Goal: Task Accomplishment & Management: Complete application form

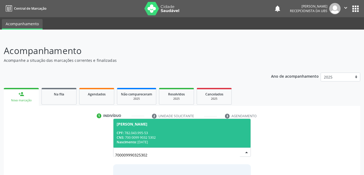
scroll to position [40, 0]
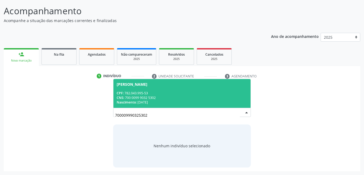
click at [180, 102] on div "Nascimento: [DATE]" at bounding box center [182, 102] width 131 height 5
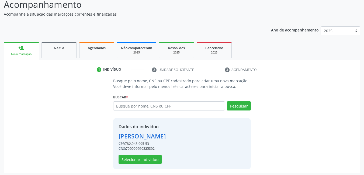
scroll to position [48, 0]
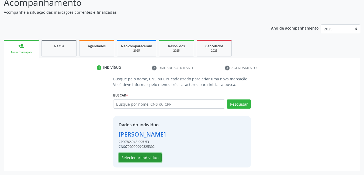
click at [159, 156] on button "Selecionar indivíduo" at bounding box center [139, 157] width 43 height 9
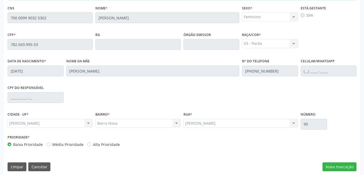
scroll to position [140, 0]
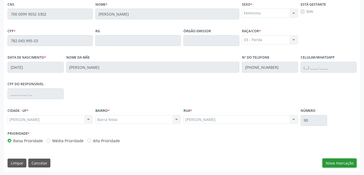
click at [336, 163] on button "Nova marcação" at bounding box center [339, 163] width 34 height 9
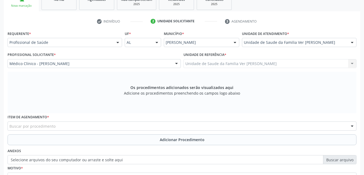
scroll to position [94, 0]
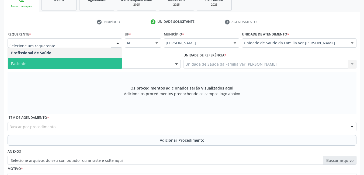
click at [71, 68] on span "Paciente" at bounding box center [65, 63] width 114 height 11
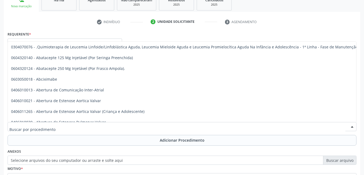
click at [85, 126] on div at bounding box center [182, 126] width 349 height 9
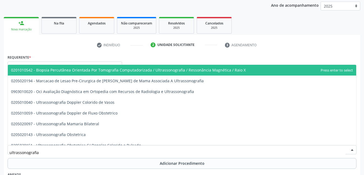
scroll to position [81, 0]
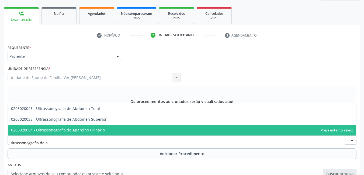
type input "ultrassonografia de ab"
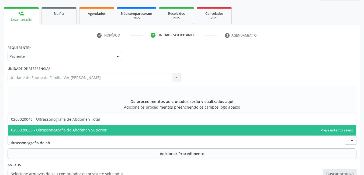
click at [123, 129] on span "0205020038 - Ultrassonografia de Abdômen Superior" at bounding box center [182, 130] width 348 height 11
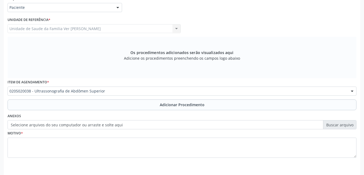
scroll to position [135, 0]
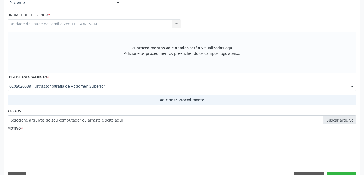
click at [118, 103] on button "Adicionar Procedimento" at bounding box center [182, 100] width 349 height 11
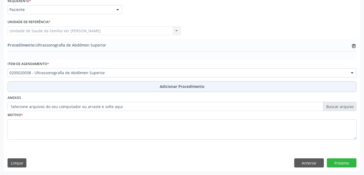
scroll to position [128, 0]
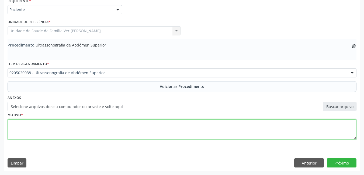
click at [79, 128] on textarea at bounding box center [182, 130] width 349 height 20
type textarea "colelitiase"
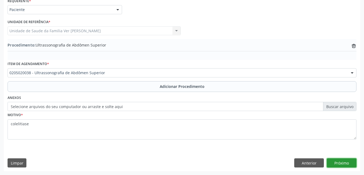
click at [338, 162] on button "Próximo" at bounding box center [341, 163] width 30 height 9
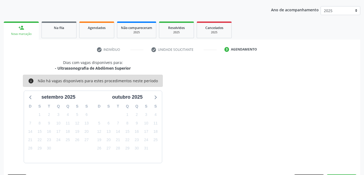
scroll to position [82, 0]
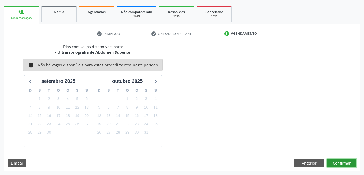
click at [338, 161] on button "Confirmar" at bounding box center [341, 163] width 30 height 9
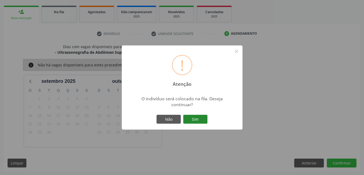
click at [198, 117] on button "Sim" at bounding box center [195, 119] width 24 height 9
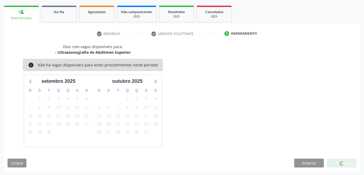
scroll to position [10, 0]
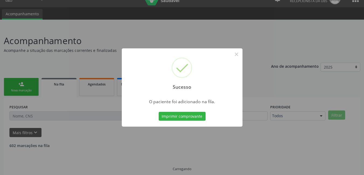
click at [198, 117] on button "Imprimir comprovante" at bounding box center [182, 116] width 47 height 9
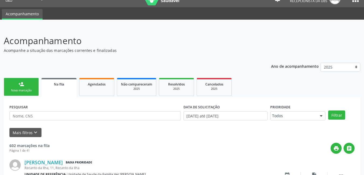
click at [33, 90] on div "Nova marcação" at bounding box center [21, 91] width 27 height 4
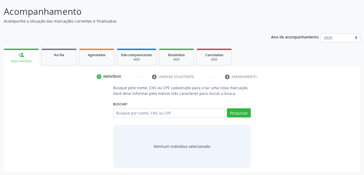
scroll to position [40, 0]
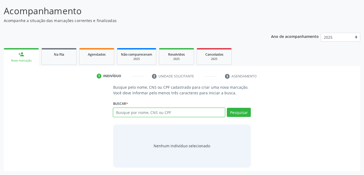
click at [164, 113] on input "text" at bounding box center [169, 112] width 112 height 9
type input "706003888034942"
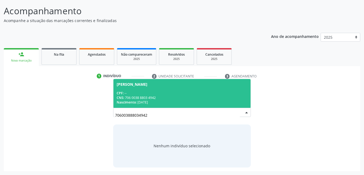
click at [163, 100] on div "Nascimento: 03/11/1980" at bounding box center [182, 102] width 131 height 5
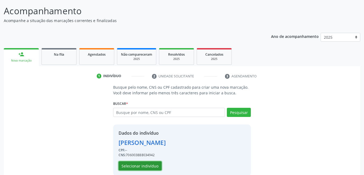
click at [149, 166] on button "Selecionar indivíduo" at bounding box center [139, 165] width 43 height 9
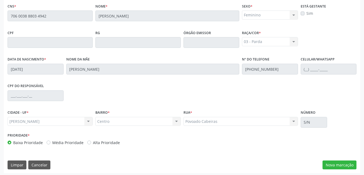
scroll to position [140, 0]
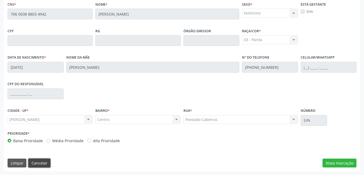
click at [38, 164] on button "Cancelar" at bounding box center [39, 163] width 22 height 9
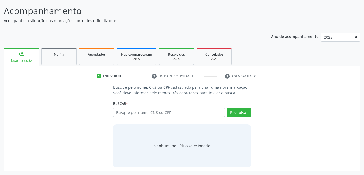
scroll to position [40, 0]
click at [143, 112] on input "text" at bounding box center [169, 112] width 112 height 9
type input "06453516446"
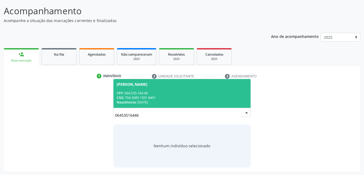
click at [137, 97] on div "CNS: 704 3085 1501 8491" at bounding box center [182, 98] width 131 height 5
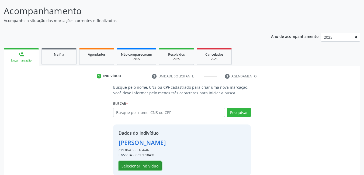
click at [147, 167] on button "Selecionar indivíduo" at bounding box center [139, 165] width 43 height 9
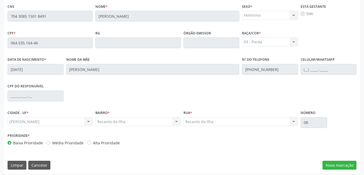
scroll to position [140, 0]
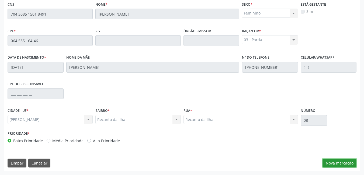
click at [333, 165] on button "Nova marcação" at bounding box center [339, 163] width 34 height 9
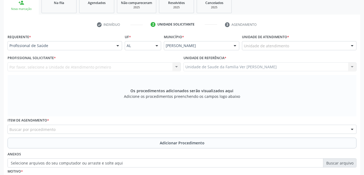
scroll to position [86, 0]
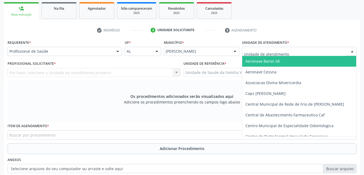
click at [295, 52] on div at bounding box center [299, 51] width 114 height 9
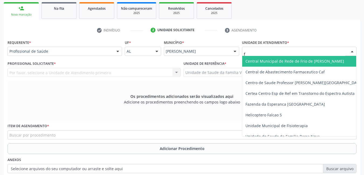
type input "fl"
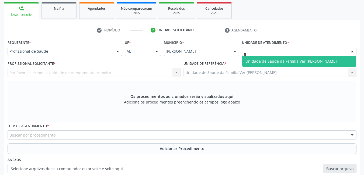
click at [294, 60] on span "Unidade de Saude da Familia Ver [PERSON_NAME]" at bounding box center [290, 61] width 91 height 5
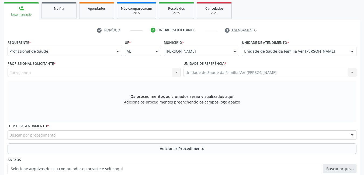
click at [128, 74] on div "Carregando... Nenhum resultado encontrado para: " " Não há nenhuma opção para s…" at bounding box center [94, 72] width 173 height 9
click at [114, 73] on div "Profissional solicitante" at bounding box center [94, 72] width 173 height 9
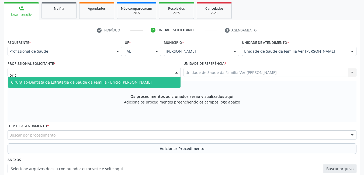
type input "bricio"
click at [113, 85] on span "Cirurgião-Dentista da Estratégia de Saúde da Família - Bricio [PERSON_NAME]" at bounding box center [94, 82] width 173 height 11
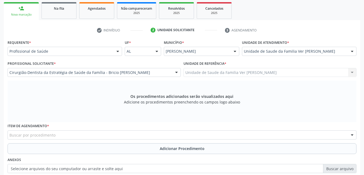
click at [109, 136] on div "Buscar por procedimento" at bounding box center [182, 135] width 349 height 9
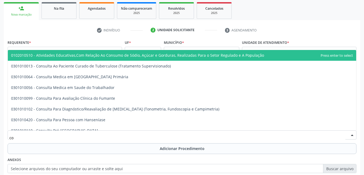
type input "c"
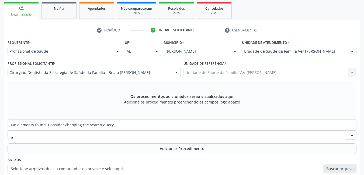
type input "u"
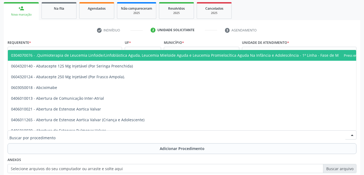
click at [265, 139] on input "text" at bounding box center [177, 137] width 336 height 11
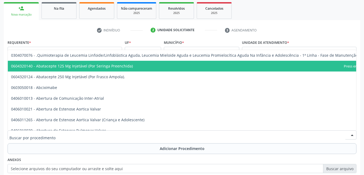
click at [297, 11] on ul "person_add Nova marcação Na fila Agendados Não compareceram 2025 Resolvidos 202…" at bounding box center [182, 10] width 356 height 19
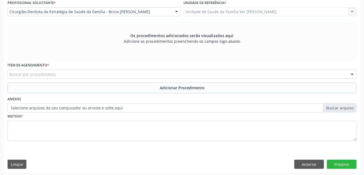
scroll to position [148, 0]
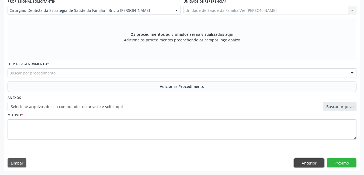
click at [312, 163] on button "Anterior" at bounding box center [309, 163] width 30 height 9
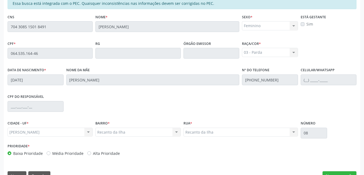
scroll to position [140, 0]
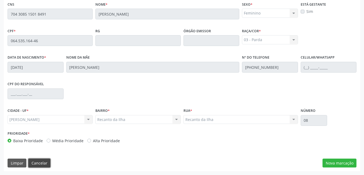
click at [41, 165] on button "Cancelar" at bounding box center [39, 163] width 22 height 9
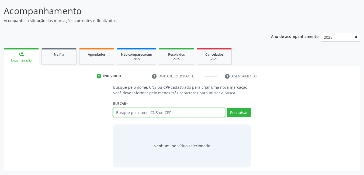
click at [164, 112] on input "text" at bounding box center [169, 112] width 112 height 9
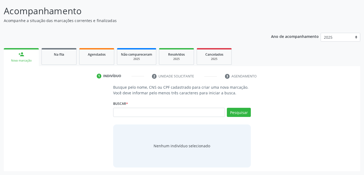
scroll to position [0, 0]
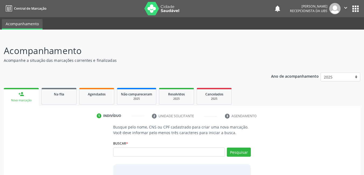
drag, startPoint x: 165, startPoint y: 112, endPoint x: 192, endPoint y: 38, distance: 79.3
click at [192, 38] on div "Acompanhamento Acompanhe a situação das marcações correntes e finalizadas Relat…" at bounding box center [182, 126] width 364 height 178
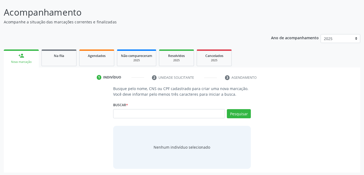
scroll to position [40, 0]
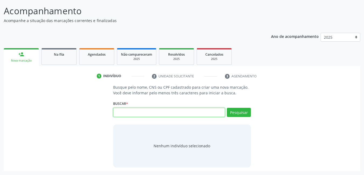
click at [174, 115] on input "text" at bounding box center [169, 112] width 112 height 9
type input "06453516446"
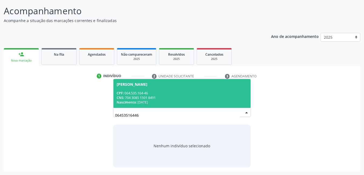
click at [160, 103] on div "Nascimento: 25/04/1982" at bounding box center [182, 102] width 131 height 5
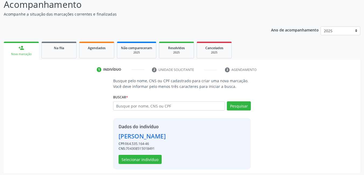
scroll to position [48, 0]
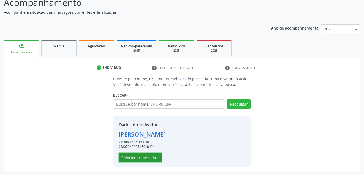
click at [146, 156] on button "Selecionar indivíduo" at bounding box center [139, 157] width 43 height 9
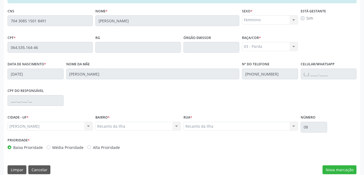
scroll to position [140, 0]
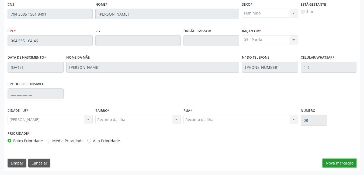
click at [348, 160] on button "Nova marcação" at bounding box center [339, 163] width 34 height 9
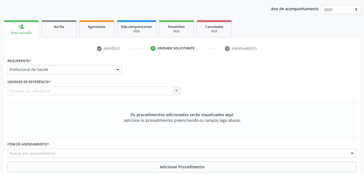
scroll to position [67, 0]
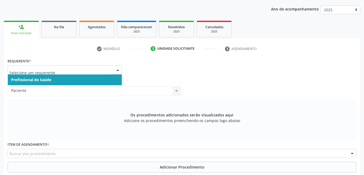
click at [95, 67] on div at bounding box center [65, 69] width 114 height 9
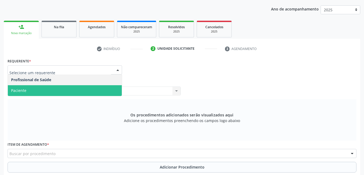
click at [94, 90] on span "Paciente" at bounding box center [65, 90] width 114 height 11
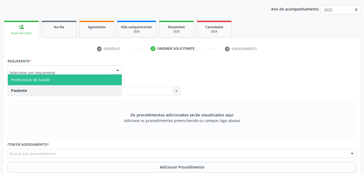
click at [92, 76] on span "Profissional de Saúde" at bounding box center [65, 80] width 114 height 11
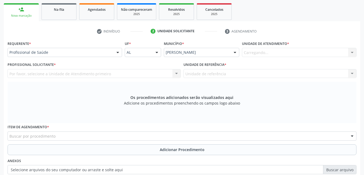
scroll to position [94, 0]
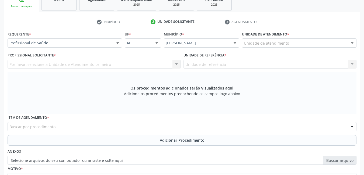
drag, startPoint x: 275, startPoint y: 43, endPoint x: 272, endPoint y: 45, distance: 3.0
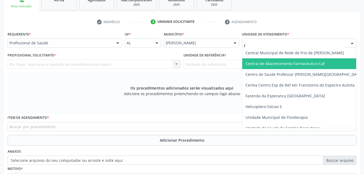
type input "fl"
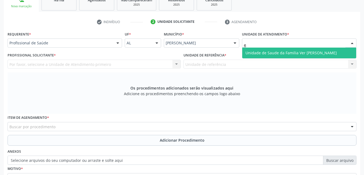
click at [270, 49] on span "Unidade de Saude da Familia Ver [PERSON_NAME]" at bounding box center [299, 53] width 114 height 11
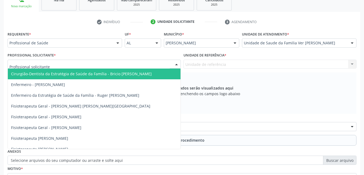
click at [149, 61] on div at bounding box center [94, 64] width 173 height 9
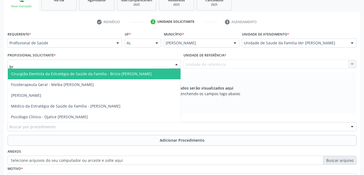
type input "bri"
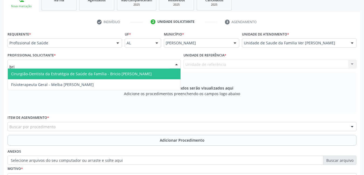
click at [138, 74] on span "Cirurgião-Dentista da Estratégia de Saúde da Família - Bricio [PERSON_NAME]" at bounding box center [81, 73] width 140 height 5
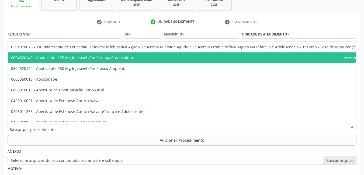
click at [134, 126] on div at bounding box center [182, 126] width 349 height 9
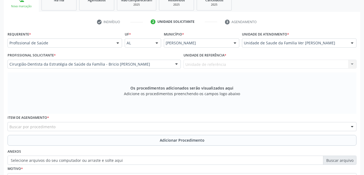
click at [115, 130] on div "Buscar por procedimento" at bounding box center [182, 126] width 349 height 9
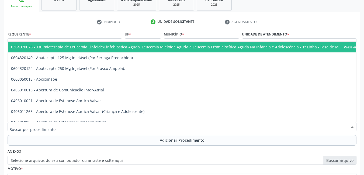
click at [95, 127] on div at bounding box center [182, 126] width 349 height 9
click at [119, 123] on div at bounding box center [182, 126] width 349 height 9
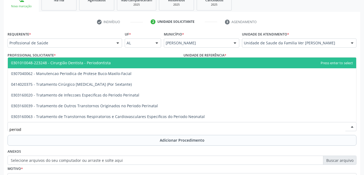
type input "periodo"
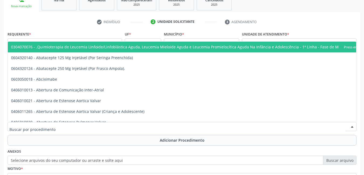
click at [60, 124] on div at bounding box center [182, 126] width 349 height 9
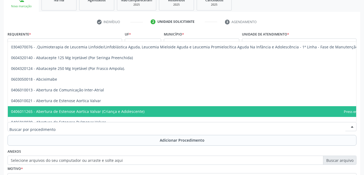
click at [185, 148] on div "Anexos Selecione arquivos do seu computador ou arraste e solte aqui" at bounding box center [181, 156] width 351 height 17
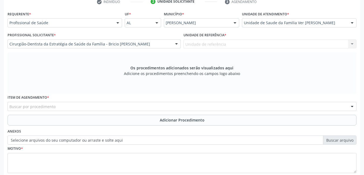
scroll to position [148, 0]
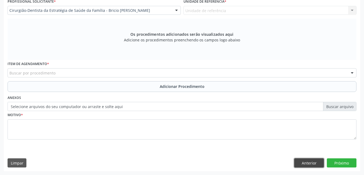
click at [304, 162] on button "Anterior" at bounding box center [309, 163] width 30 height 9
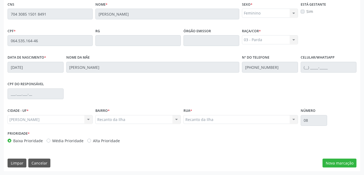
scroll to position [140, 0]
click at [43, 160] on button "Cancelar" at bounding box center [39, 163] width 22 height 9
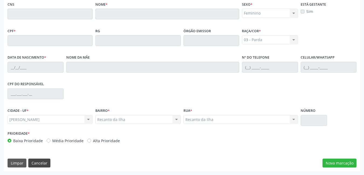
scroll to position [40, 0]
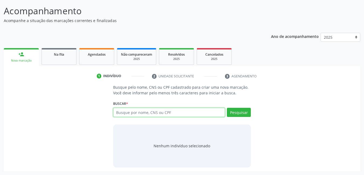
click at [129, 112] on input "text" at bounding box center [169, 112] width 112 height 9
type input "[PERSON_NAME]"
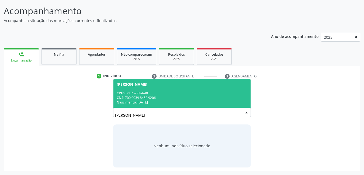
click at [183, 90] on span "Berenilda Silva de Lima CPF: 071.752.684-40 CNS: 700 0039 8452 9206 Nascimento:…" at bounding box center [181, 93] width 137 height 29
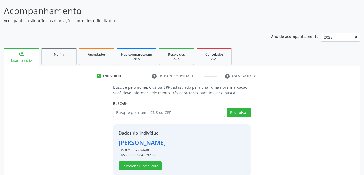
scroll to position [48, 0]
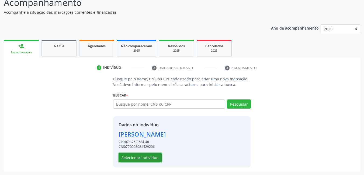
click at [157, 158] on button "Selecionar indivíduo" at bounding box center [139, 157] width 43 height 9
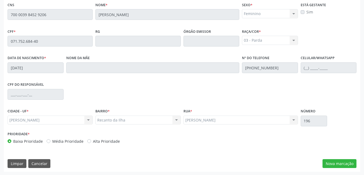
scroll to position [140, 0]
click at [335, 161] on button "Nova marcação" at bounding box center [339, 163] width 34 height 9
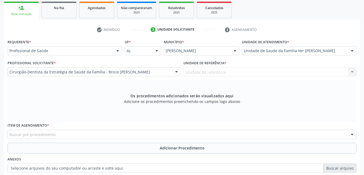
scroll to position [86, 0]
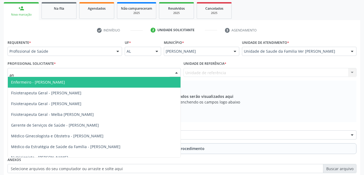
type input "a"
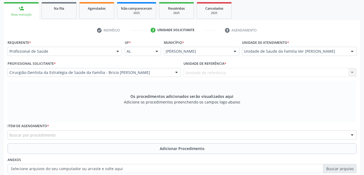
click at [64, 47] on div "Requerente * Profissional de Saúde Profissional de Saúde Paciente Nenhum result…" at bounding box center [65, 46] width 114 height 17
click at [67, 45] on div "Requerente * Profissional de Saúde Profissional de Saúde Paciente Nenhum result…" at bounding box center [65, 46] width 114 height 17
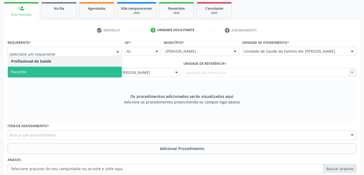
click at [83, 68] on span "Paciente" at bounding box center [65, 72] width 114 height 11
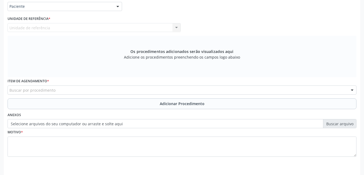
scroll to position [140, 0]
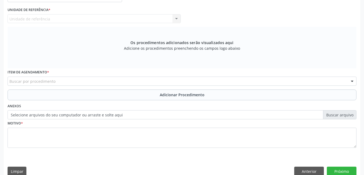
click at [82, 80] on div "Buscar por procedimento" at bounding box center [182, 81] width 349 height 9
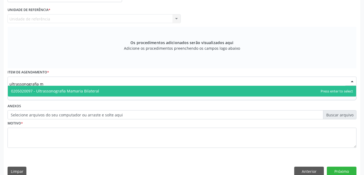
type input "ultrassonografia ma"
click at [90, 88] on span "0205020097 - Ultrassonografia Mamaria Bilateral" at bounding box center [182, 91] width 348 height 11
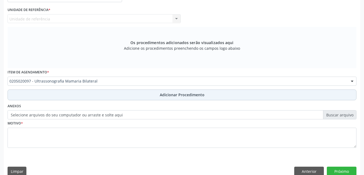
click at [96, 96] on button "Adicionar Procedimento" at bounding box center [182, 95] width 349 height 11
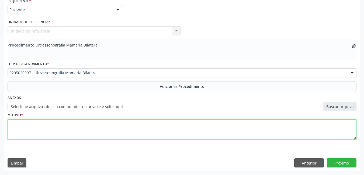
click at [85, 135] on textarea at bounding box center [182, 130] width 349 height 20
type textarea "contrele de doenças fibiocisticas das mamas."
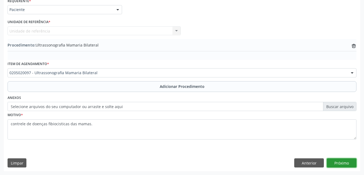
click at [342, 165] on button "Próximo" at bounding box center [341, 163] width 30 height 9
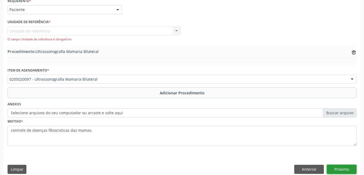
scroll to position [101, 0]
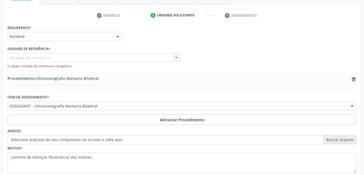
click at [98, 54] on div "Unidade de referência Unidade de Saude da Familia Ver Flavio Teixeira Rodrigues…" at bounding box center [94, 60] width 173 height 15
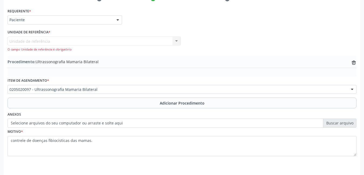
scroll to position [134, 0]
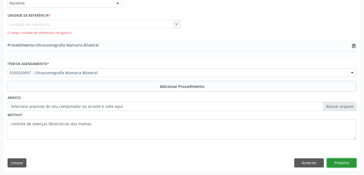
click at [346, 162] on button "Próximo" at bounding box center [341, 163] width 30 height 9
click at [346, 161] on button "Próximo" at bounding box center [341, 163] width 30 height 9
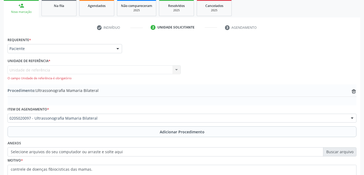
scroll to position [80, 0]
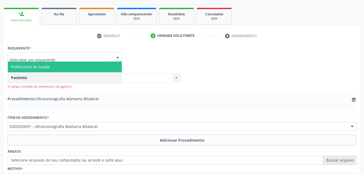
click at [53, 68] on span "Profissional de Saúde" at bounding box center [65, 67] width 114 height 11
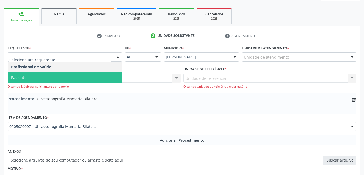
click at [59, 79] on span "Paciente" at bounding box center [65, 77] width 114 height 11
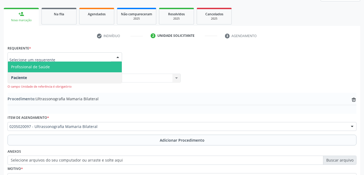
click at [101, 66] on span "Profissional de Saúde" at bounding box center [65, 67] width 114 height 11
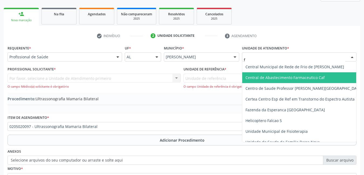
type input "fl"
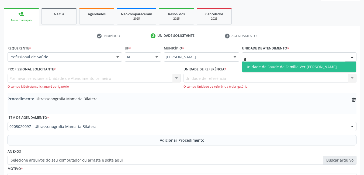
click at [261, 68] on span "Unidade de Saude da Familia Ver [PERSON_NAME]" at bounding box center [290, 66] width 91 height 5
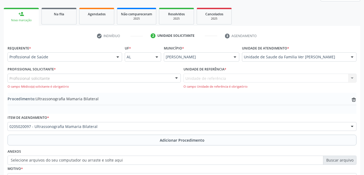
click at [85, 54] on div "Profissional de Saúde" at bounding box center [65, 56] width 114 height 9
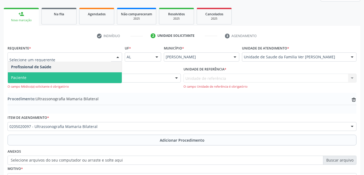
click at [72, 76] on span "Paciente" at bounding box center [65, 77] width 114 height 11
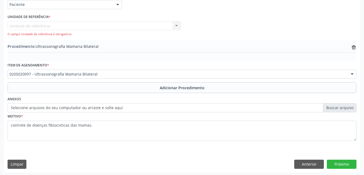
scroll to position [134, 0]
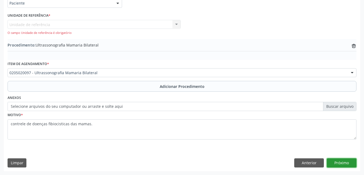
click at [335, 161] on button "Próximo" at bounding box center [341, 163] width 30 height 9
click at [335, 163] on button "Próximo" at bounding box center [341, 163] width 30 height 9
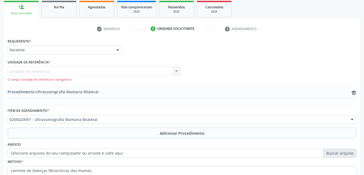
scroll to position [80, 0]
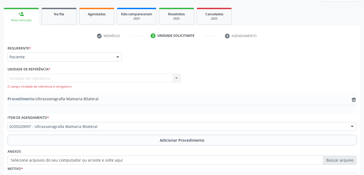
click at [68, 77] on div "Unidade de referência Unidade de Saude da Familia Ver Flavio Teixeira Rodrigues…" at bounding box center [94, 81] width 173 height 15
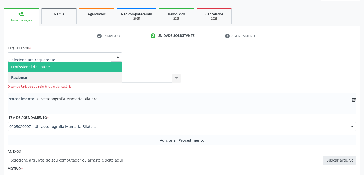
click at [69, 70] on span "Profissional de Saúde" at bounding box center [65, 67] width 114 height 11
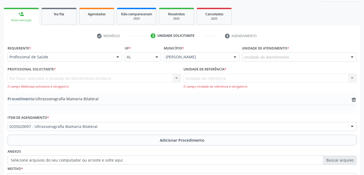
click at [68, 80] on div "Por favor, selecione a Unidade de Atendimento primeiro Cirurgião-Dentista da Es…" at bounding box center [94, 81] width 173 height 15
click at [290, 59] on div "Unidade de atendimento" at bounding box center [299, 56] width 114 height 9
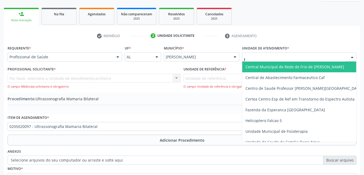
type input "fl"
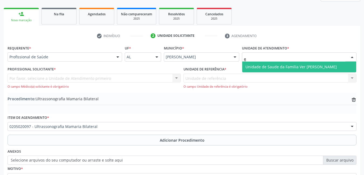
click at [282, 70] on span "Unidade de Saude da Familia Ver [PERSON_NAME]" at bounding box center [299, 67] width 114 height 11
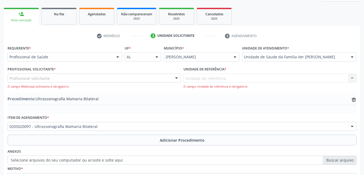
click at [76, 80] on div "Profissional solicitante" at bounding box center [94, 78] width 173 height 9
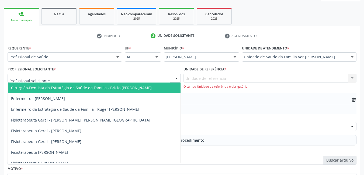
click at [306, 101] on div "Procedimento: Ultrassonografia Mamaria Bilateral trash-outline icon" at bounding box center [182, 99] width 349 height 7
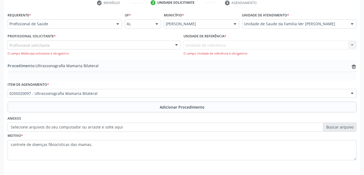
scroll to position [134, 0]
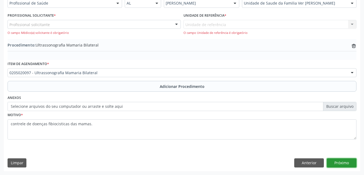
click at [349, 162] on button "Próximo" at bounding box center [341, 163] width 30 height 9
click at [344, 163] on button "Próximo" at bounding box center [341, 163] width 30 height 9
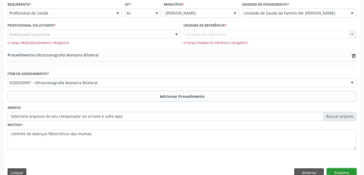
scroll to position [107, 0]
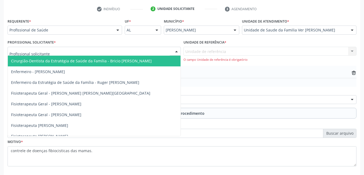
click at [84, 50] on div at bounding box center [94, 51] width 173 height 9
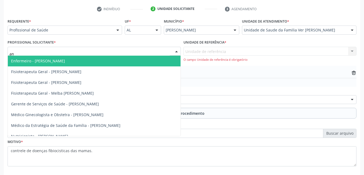
type input "a"
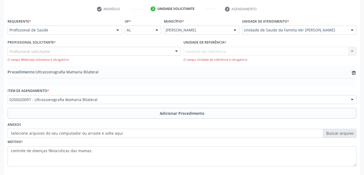
click at [252, 66] on div "Procedimento: Ultrassonografia Mamaria Bilateral trash-outline icon" at bounding box center [182, 76] width 349 height 21
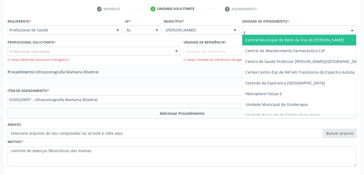
type input "fl"
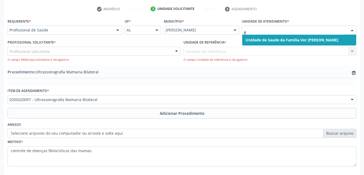
click at [264, 39] on span "Unidade de Saude da Familia Ver [PERSON_NAME]" at bounding box center [291, 39] width 93 height 5
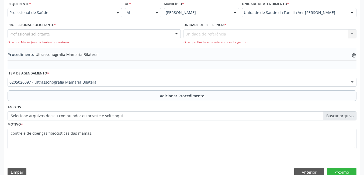
scroll to position [134, 0]
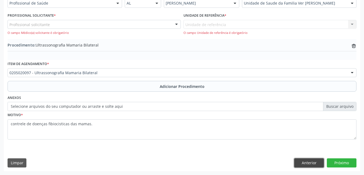
click at [315, 160] on button "Anterior" at bounding box center [309, 163] width 30 height 9
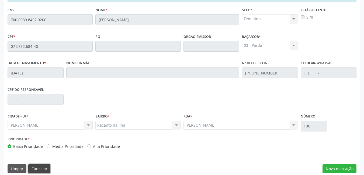
click at [37, 167] on button "Cancelar" at bounding box center [39, 168] width 22 height 9
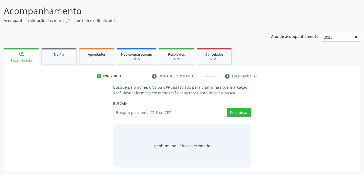
scroll to position [40, 0]
click at [131, 115] on input "text" at bounding box center [169, 112] width 112 height 9
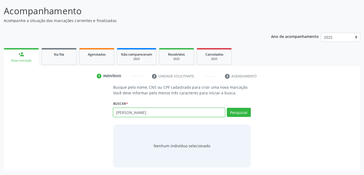
type input "[PERSON_NAME]"
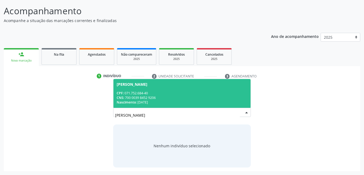
click at [184, 97] on div "CNS: 700 0039 8452 9206" at bounding box center [182, 98] width 131 height 5
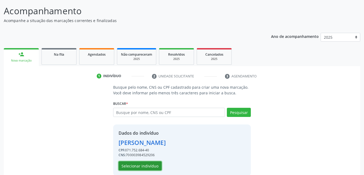
click at [136, 164] on button "Selecionar indivíduo" at bounding box center [139, 165] width 43 height 9
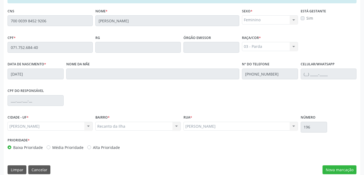
scroll to position [140, 0]
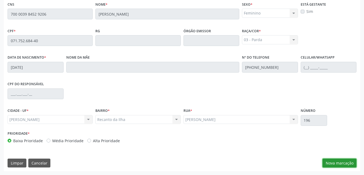
click at [333, 165] on button "Nova marcação" at bounding box center [339, 163] width 34 height 9
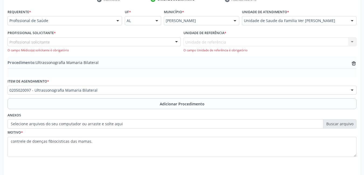
scroll to position [107, 0]
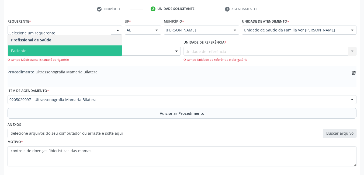
click at [52, 47] on span "Paciente" at bounding box center [65, 50] width 114 height 11
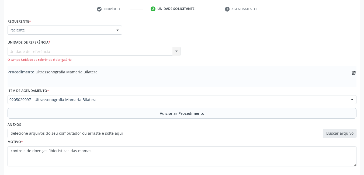
click at [114, 51] on div "Unidade de referência Unidade de Saude da Familia Ver Flavio Teixeira Rodrigues…" at bounding box center [94, 54] width 173 height 15
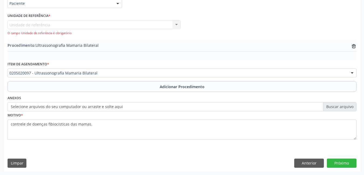
scroll to position [134, 0]
click at [345, 162] on button "Próximo" at bounding box center [341, 163] width 30 height 9
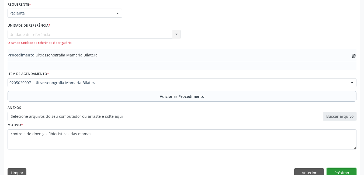
scroll to position [107, 0]
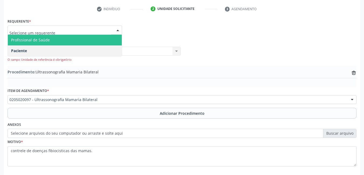
click at [71, 42] on span "Profissional de Saúde" at bounding box center [65, 40] width 114 height 11
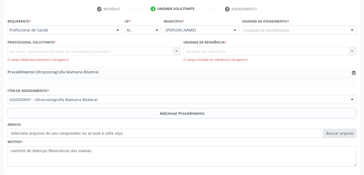
click at [101, 52] on div "Por favor, selecione a Unidade de Atendimento primeiro Cirurgião-Dentista da Es…" at bounding box center [94, 54] width 173 height 15
click at [289, 28] on div "Unidade de atendimento" at bounding box center [299, 30] width 114 height 9
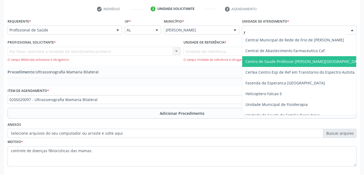
type input "fl"
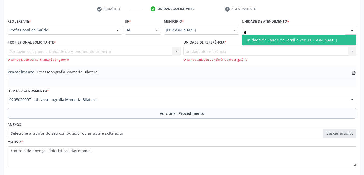
click at [307, 36] on span "Unidade de Saude da Familia Ver [PERSON_NAME]" at bounding box center [299, 40] width 114 height 11
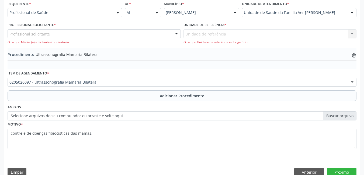
scroll to position [134, 0]
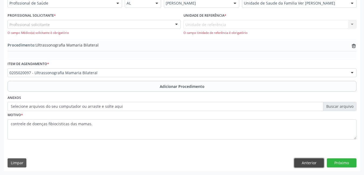
click at [307, 160] on button "Anterior" at bounding box center [309, 163] width 30 height 9
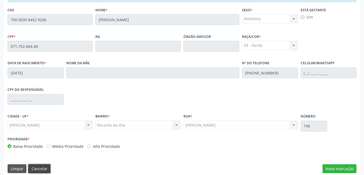
click at [41, 166] on button "Cancelar" at bounding box center [39, 168] width 22 height 9
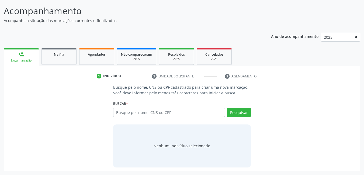
scroll to position [40, 0]
click at [195, 114] on input "text" at bounding box center [169, 112] width 112 height 9
click at [195, 112] on input "text" at bounding box center [169, 112] width 112 height 9
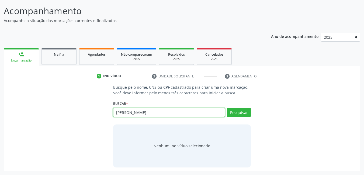
type input "darlyson gabriel"
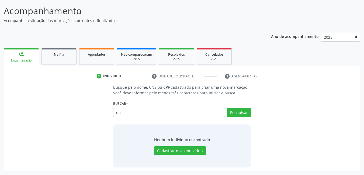
type input "d"
type input "898005868627735"
type input "8"
type input "898005868627735"
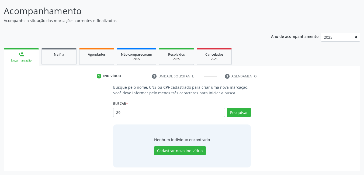
type input "8"
type input "15611024408"
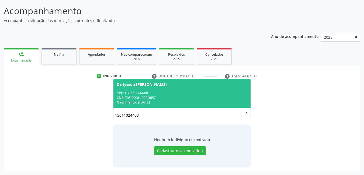
click at [162, 91] on div "CPF: 156.110.244-08" at bounding box center [182, 93] width 131 height 5
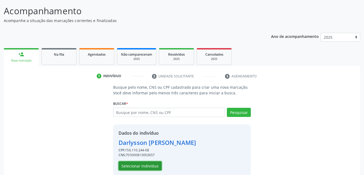
click at [142, 166] on button "Selecionar indivíduo" at bounding box center [139, 165] width 43 height 9
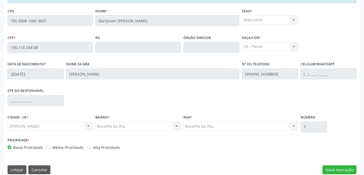
scroll to position [140, 0]
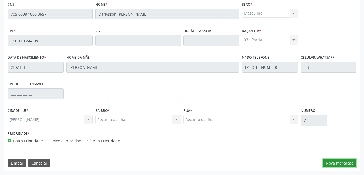
click at [334, 165] on button "Nova marcação" at bounding box center [339, 163] width 34 height 9
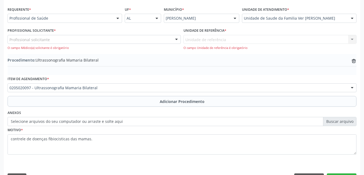
scroll to position [107, 0]
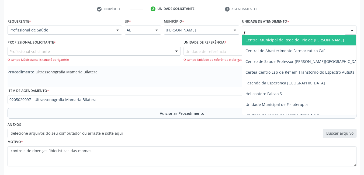
type input "fl"
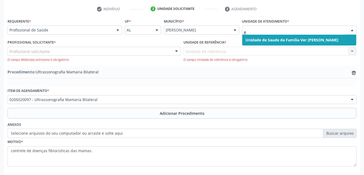
click at [280, 42] on span "Unidade de Saude da Familia Ver [PERSON_NAME]" at bounding box center [291, 39] width 93 height 5
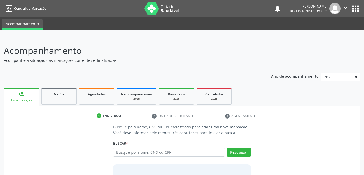
scroll to position [27, 0]
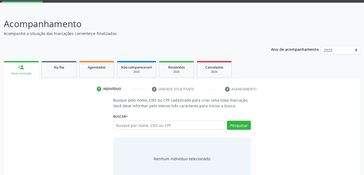
click at [147, 124] on input "text" at bounding box center [169, 125] width 112 height 9
type input "15611024408"
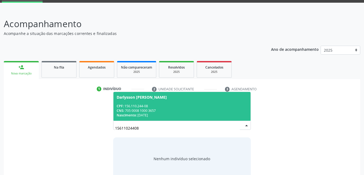
click at [149, 115] on div "Nascimento: [DATE]" at bounding box center [182, 115] width 131 height 5
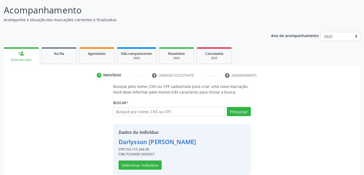
scroll to position [48, 0]
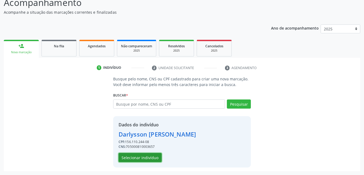
click at [135, 155] on button "Selecionar indivíduo" at bounding box center [139, 157] width 43 height 9
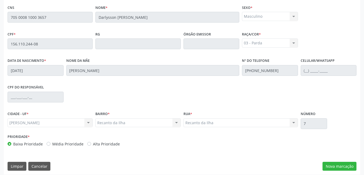
scroll to position [140, 0]
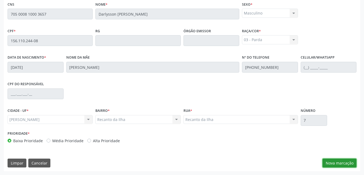
click at [337, 161] on button "Nova marcação" at bounding box center [339, 163] width 34 height 9
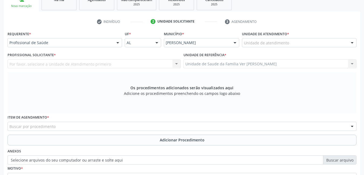
scroll to position [59, 0]
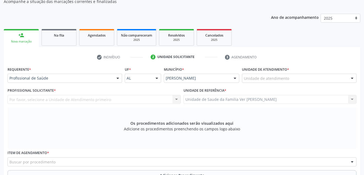
click at [304, 79] on div "Unidade de atendimento" at bounding box center [299, 78] width 114 height 9
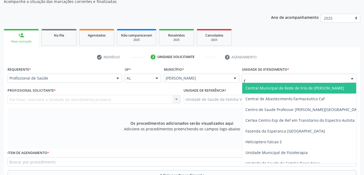
type input "fl"
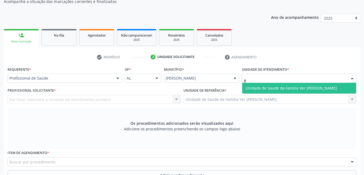
click at [252, 84] on span "Unidade de Saude da Familia Ver [PERSON_NAME]" at bounding box center [299, 88] width 114 height 11
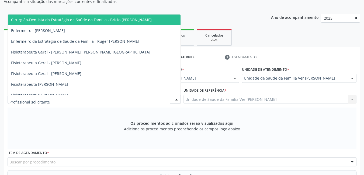
click at [162, 95] on div at bounding box center [94, 99] width 173 height 9
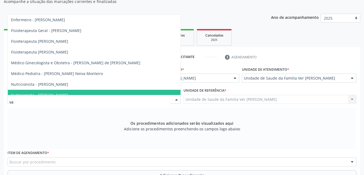
type input "van"
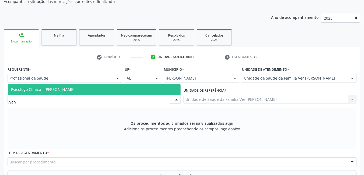
click at [138, 86] on span "Psicólogo Clínico - [PERSON_NAME]" at bounding box center [94, 89] width 173 height 11
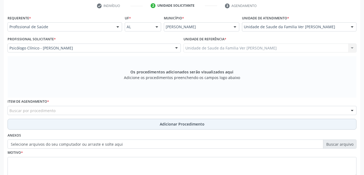
scroll to position [113, 0]
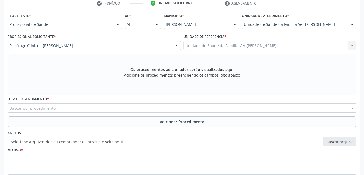
click at [101, 107] on div "Buscar por procedimento" at bounding box center [182, 108] width 349 height 9
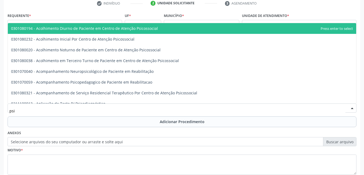
type input "psiq"
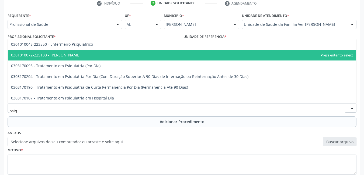
click at [113, 53] on span "0301010072-225133 - [PERSON_NAME]" at bounding box center [182, 55] width 348 height 11
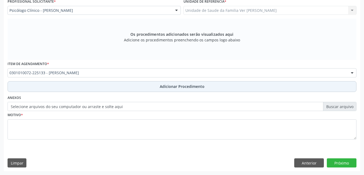
click at [97, 86] on button "Adicionar Procedimento" at bounding box center [182, 86] width 349 height 11
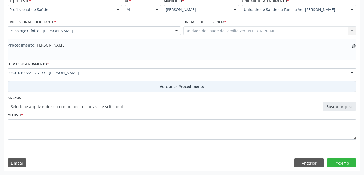
scroll to position [128, 0]
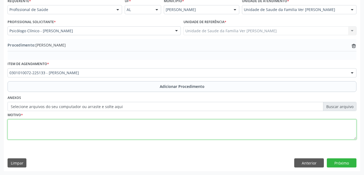
click at [62, 136] on textarea at bounding box center [182, 130] width 349 height 20
type textarea "avalição"
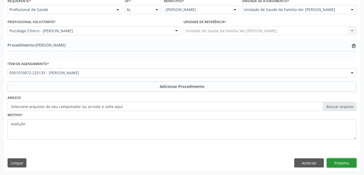
click at [349, 163] on button "Próximo" at bounding box center [341, 163] width 30 height 9
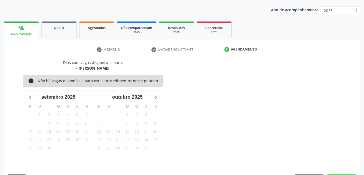
scroll to position [82, 0]
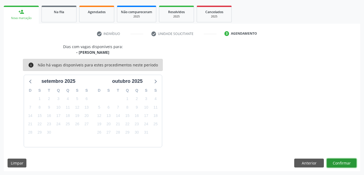
click at [349, 163] on button "Confirmar" at bounding box center [341, 163] width 30 height 9
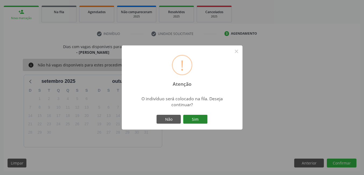
click at [205, 118] on button "Sim" at bounding box center [195, 119] width 24 height 9
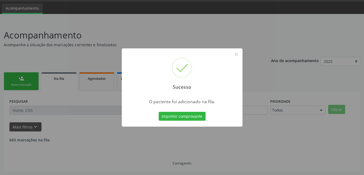
scroll to position [10, 0]
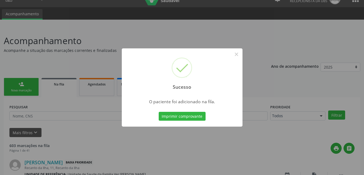
click at [204, 116] on button "Imprimir comprovante" at bounding box center [182, 116] width 47 height 9
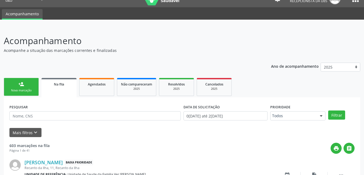
click at [24, 91] on div "Nova marcação" at bounding box center [21, 91] width 27 height 4
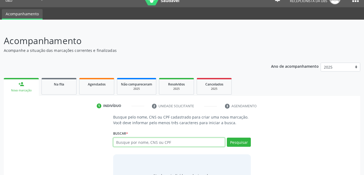
click at [128, 142] on input "text" at bounding box center [169, 142] width 112 height 9
type input "[PERSON_NAME]"
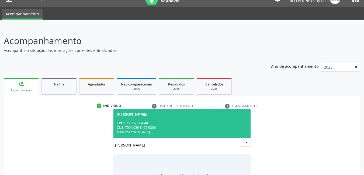
click at [171, 125] on div "CPF: 071.752.684-40" at bounding box center [182, 123] width 131 height 5
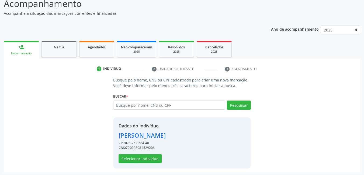
scroll to position [48, 0]
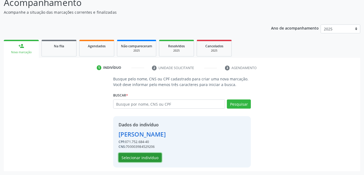
click at [138, 157] on button "Selecionar indivíduo" at bounding box center [139, 157] width 43 height 9
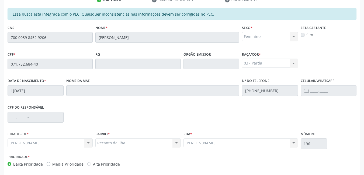
scroll to position [140, 0]
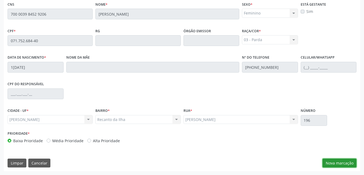
click at [337, 163] on button "Nova marcação" at bounding box center [339, 163] width 34 height 9
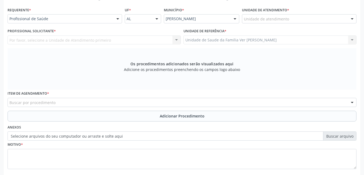
scroll to position [86, 0]
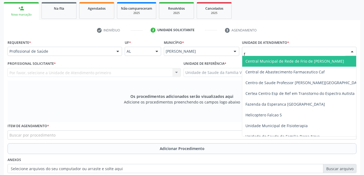
type input "fl"
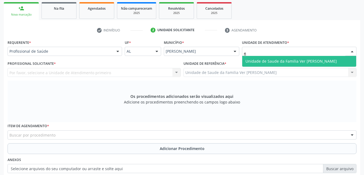
click at [251, 62] on span "Unidade de Saude da Familia Ver [PERSON_NAME]" at bounding box center [290, 61] width 91 height 5
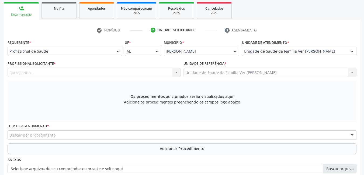
click at [112, 52] on div "Profissional de Saúde" at bounding box center [65, 51] width 114 height 9
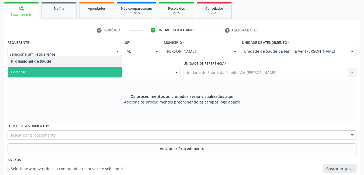
click at [104, 68] on span "Paciente" at bounding box center [65, 72] width 114 height 11
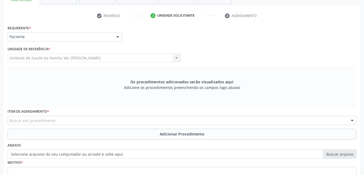
scroll to position [113, 0]
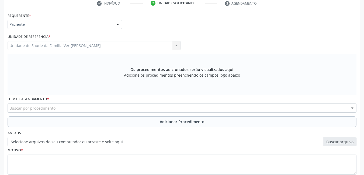
click at [102, 108] on div "Buscar por procedimento" at bounding box center [182, 108] width 349 height 9
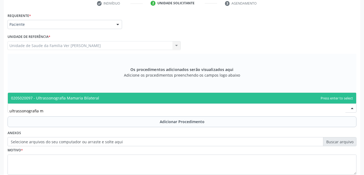
type input "ultrassonografia ma"
click at [102, 100] on span "0205020097 - Ultrassonografia Mamaria Bilateral" at bounding box center [182, 98] width 348 height 11
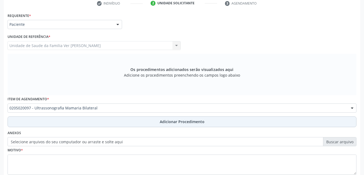
click at [101, 124] on button "Adicionar Procedimento" at bounding box center [182, 122] width 349 height 11
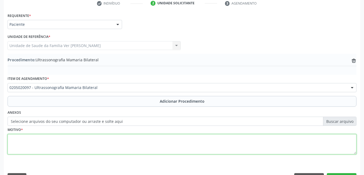
click at [104, 145] on textarea at bounding box center [182, 144] width 349 height 20
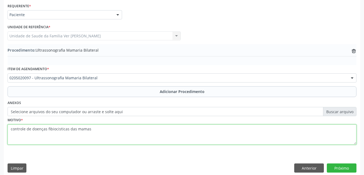
scroll to position [128, 0]
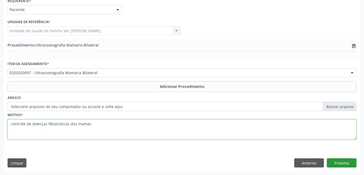
type textarea "controle de doenças fibiocisticas das mamas"
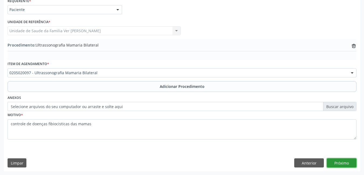
click at [340, 163] on button "Próximo" at bounding box center [341, 163] width 30 height 9
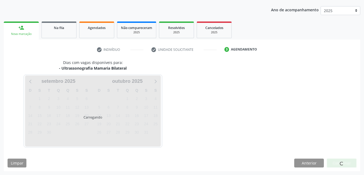
scroll to position [82, 0]
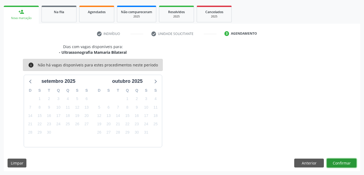
click at [340, 163] on button "Confirmar" at bounding box center [341, 163] width 30 height 9
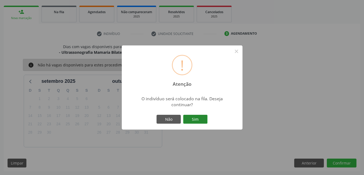
click at [200, 121] on button "Sim" at bounding box center [195, 119] width 24 height 9
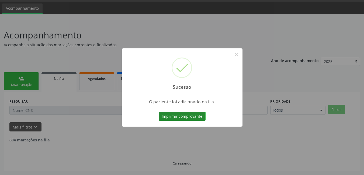
scroll to position [10, 0]
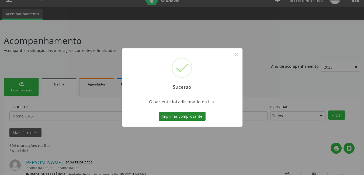
click at [193, 113] on button "Imprimir comprovante" at bounding box center [182, 116] width 47 height 9
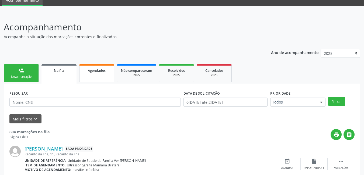
scroll to position [37, 0]
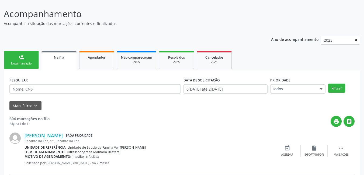
click at [11, 64] on div "Nova marcação" at bounding box center [21, 64] width 27 height 4
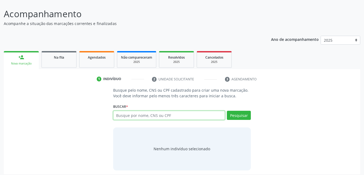
click at [148, 117] on input "text" at bounding box center [169, 115] width 112 height 9
type input "a"
type input "adalberon"
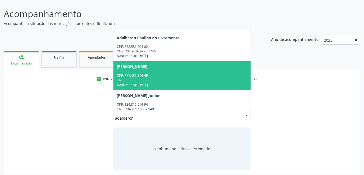
scroll to position [54, 0]
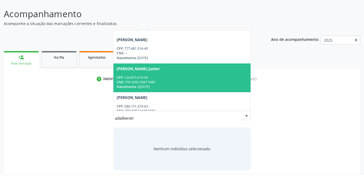
click at [163, 82] on div "CNS: 704 2092 9667 9481" at bounding box center [182, 82] width 131 height 5
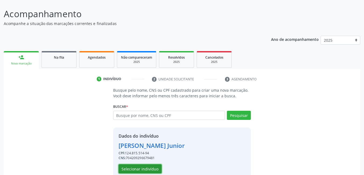
click at [146, 170] on button "Selecionar indivíduo" at bounding box center [139, 168] width 43 height 9
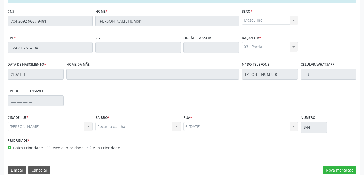
scroll to position [140, 0]
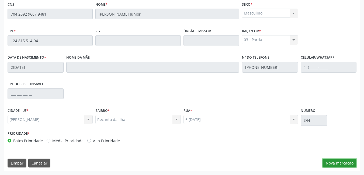
click at [332, 164] on button "Nova marcação" at bounding box center [339, 163] width 34 height 9
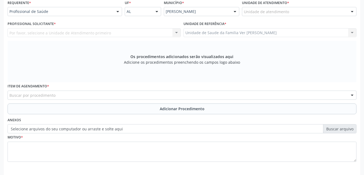
scroll to position [113, 0]
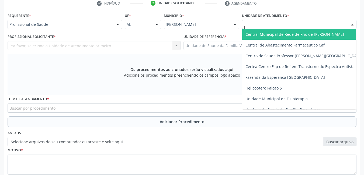
type input "fl"
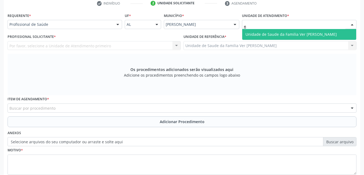
drag, startPoint x: 275, startPoint y: 34, endPoint x: 164, endPoint y: 57, distance: 113.8
click at [275, 35] on span "Unidade de Saude da Familia Ver [PERSON_NAME]" at bounding box center [290, 34] width 91 height 5
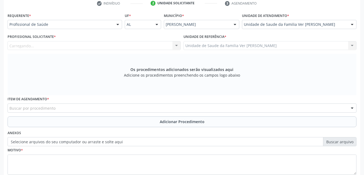
click at [101, 45] on div "Carregando... Nenhum resultado encontrado para: " " Não há nenhuma opção para s…" at bounding box center [94, 45] width 173 height 9
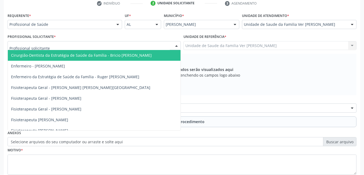
click at [105, 44] on div at bounding box center [94, 45] width 173 height 9
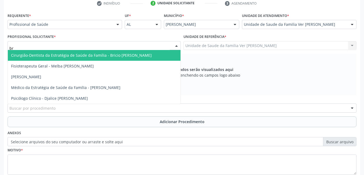
type input "bri"
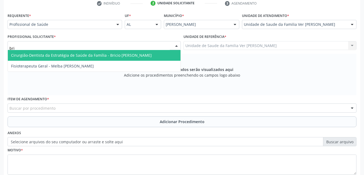
click at [103, 56] on span "Cirurgião-Dentista da Estratégia de Saúde da Família - Bricio [PERSON_NAME]" at bounding box center [81, 55] width 140 height 5
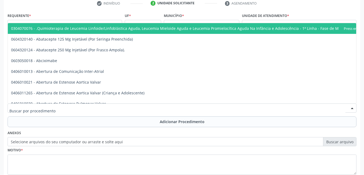
click at [108, 109] on div at bounding box center [182, 108] width 349 height 9
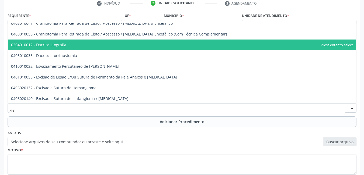
scroll to position [242, 0]
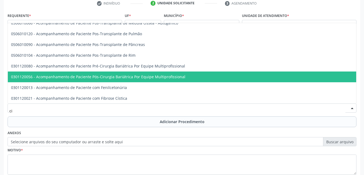
type input "c"
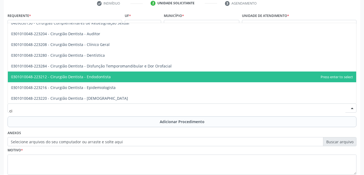
type input "c"
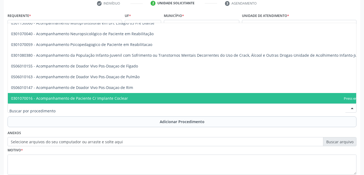
click at [297, 150] on div "Motivo *" at bounding box center [182, 160] width 349 height 29
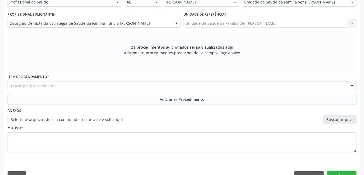
scroll to position [140, 0]
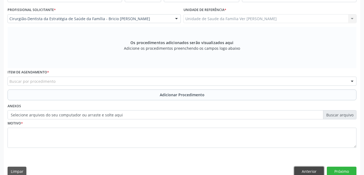
click at [304, 171] on button "Anterior" at bounding box center [309, 171] width 30 height 9
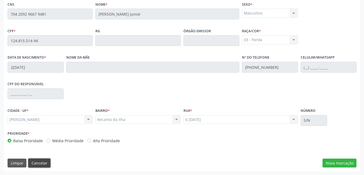
click at [40, 164] on button "Cancelar" at bounding box center [39, 163] width 22 height 9
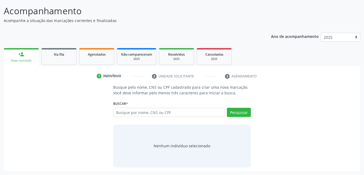
scroll to position [40, 0]
click at [164, 113] on input "text" at bounding box center [169, 112] width 112 height 9
click at [178, 60] on div "2025" at bounding box center [176, 59] width 27 height 4
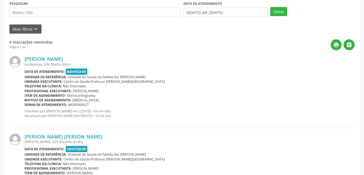
scroll to position [87, 0]
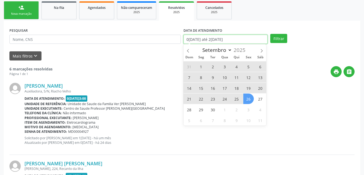
click at [229, 40] on input "0[DATE] até 2[DATE]" at bounding box center [225, 39] width 84 height 9
click at [249, 99] on span "26" at bounding box center [248, 99] width 10 height 10
type input "[DATE]"
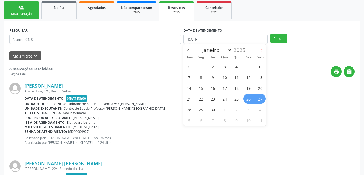
click at [265, 52] on span at bounding box center [261, 48] width 9 height 9
select select "9"
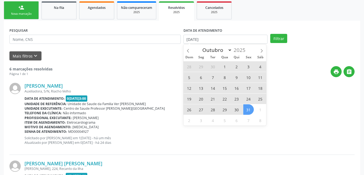
click at [247, 110] on span "31" at bounding box center [248, 109] width 10 height 10
click at [200, 40] on input "[DATE] até [DATE]" at bounding box center [225, 39] width 84 height 9
click at [188, 51] on icon at bounding box center [188, 51] width 4 height 4
select select "8"
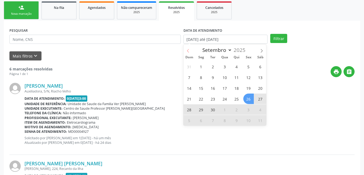
drag, startPoint x: 245, startPoint y: 97, endPoint x: 185, endPoint y: 49, distance: 77.0
click at [185, 49] on div "Janeiro Fevereiro Março Abril Maio Junho Julho Agosto Setembro Outubro Novembro…" at bounding box center [224, 84] width 83 height 81
click at [247, 98] on span "26" at bounding box center [248, 99] width 10 height 10
type input "[DATE]"
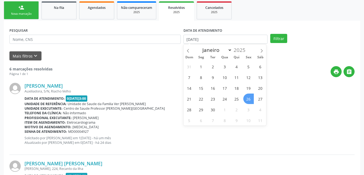
click at [247, 98] on span "26" at bounding box center [248, 99] width 10 height 10
click at [207, 39] on input "[DATE]" at bounding box center [225, 39] width 84 height 9
click at [249, 101] on span "26" at bounding box center [248, 99] width 10 height 10
type input "[DATE]"
click at [247, 97] on span "26" at bounding box center [248, 99] width 10 height 10
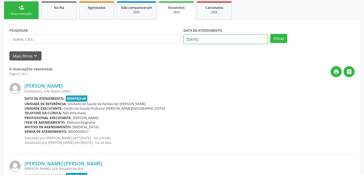
click at [204, 41] on input "[DATE]" at bounding box center [225, 39] width 84 height 9
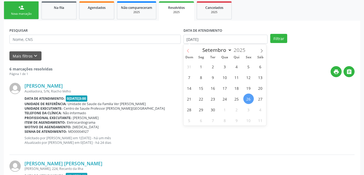
click at [185, 51] on span at bounding box center [187, 48] width 9 height 9
select select "7"
click at [248, 68] on span "1" at bounding box center [248, 66] width 10 height 10
type input "0[DATE]"
click at [260, 50] on icon at bounding box center [261, 51] width 4 height 4
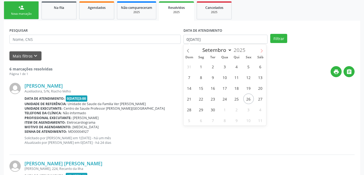
click at [261, 50] on icon at bounding box center [261, 51] width 4 height 4
select select "9"
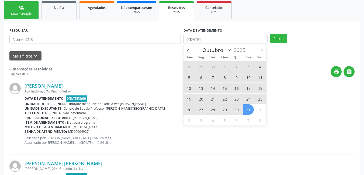
click at [247, 107] on span "31" at bounding box center [248, 109] width 10 height 10
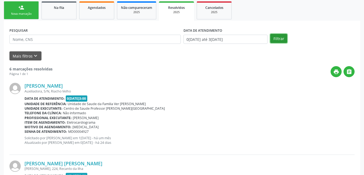
click at [278, 39] on button "Filtrar" at bounding box center [278, 38] width 17 height 9
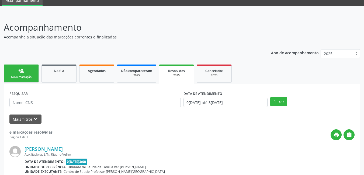
scroll to position [33, 0]
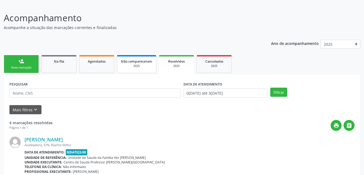
click at [135, 64] on div "2025" at bounding box center [136, 66] width 31 height 4
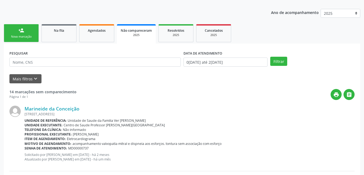
scroll to position [54, 0]
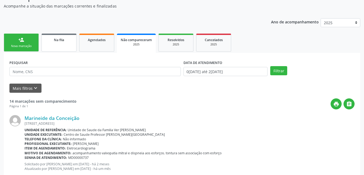
click at [56, 41] on span "Na fila" at bounding box center [59, 40] width 10 height 5
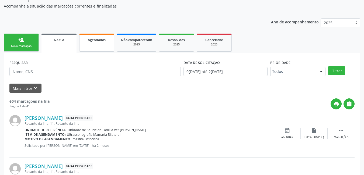
click at [101, 44] on link "Agendados" at bounding box center [96, 43] width 35 height 18
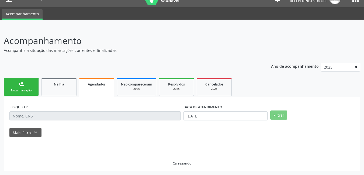
scroll to position [0, 0]
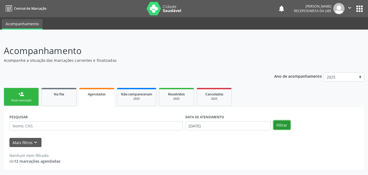
click at [277, 126] on button "Filtrar" at bounding box center [281, 125] width 17 height 9
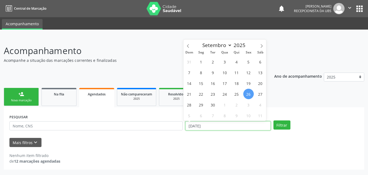
click at [218, 126] on input "[DATE]" at bounding box center [227, 125] width 85 height 9
click at [187, 43] on span at bounding box center [187, 44] width 9 height 9
select select "7"
click at [246, 64] on span "1" at bounding box center [248, 62] width 10 height 10
type input "0[DATE]"
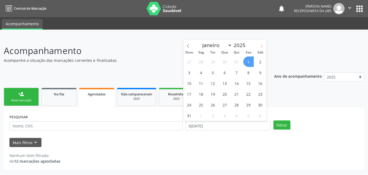
click at [262, 44] on icon at bounding box center [261, 46] width 4 height 4
select select "9"
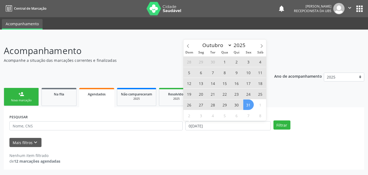
click at [248, 106] on span "31" at bounding box center [248, 105] width 10 height 10
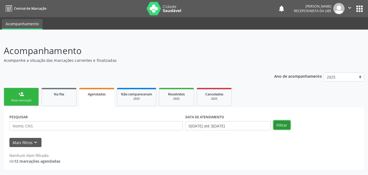
click at [278, 123] on button "Filtrar" at bounding box center [281, 125] width 17 height 9
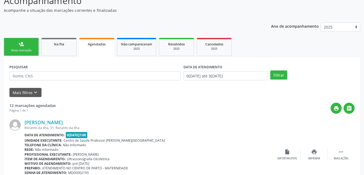
scroll to position [42, 0]
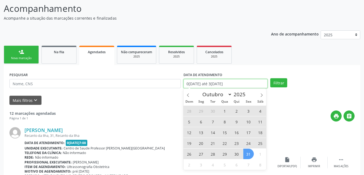
click at [231, 83] on input "0[DATE] até 3[DATE]" at bounding box center [225, 83] width 84 height 9
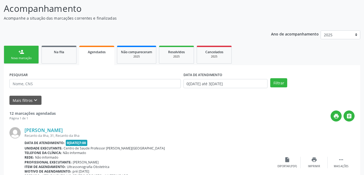
click at [238, 63] on ul "person_add Nova marcação Na fila Agendados Não compareceram 2025 Resolvidos 202…" at bounding box center [182, 54] width 356 height 21
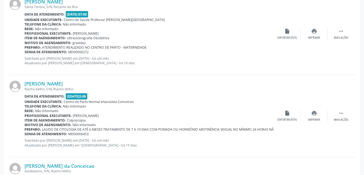
scroll to position [527, 0]
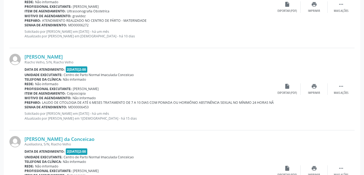
click at [227, 17] on div "Motivo de agendamento: gravidez" at bounding box center [148, 16] width 249 height 5
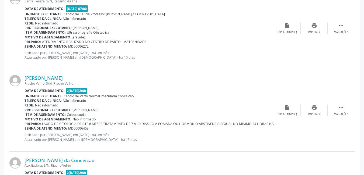
scroll to position [518, 0]
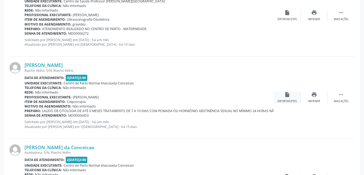
click at [286, 94] on icon "insert_drive_file" at bounding box center [287, 95] width 6 height 6
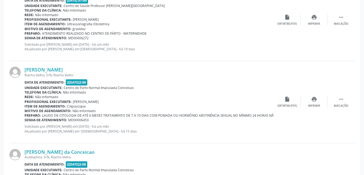
scroll to position [554, 0]
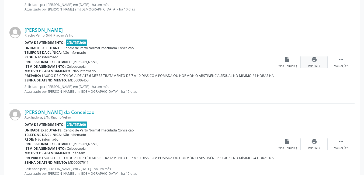
click at [312, 66] on div "Imprimir" at bounding box center [314, 66] width 12 height 4
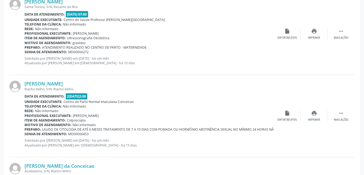
scroll to position [527, 0]
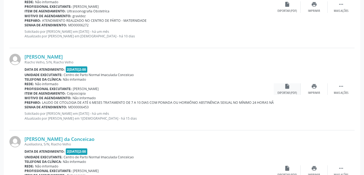
click at [283, 87] on div "insert_drive_file Exportar (PDF)" at bounding box center [286, 89] width 27 height 12
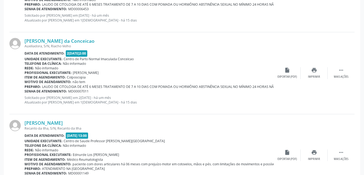
scroll to position [634, 0]
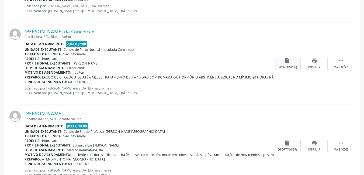
click at [292, 65] on div "insert_drive_file Exportar (PDF)" at bounding box center [286, 64] width 27 height 12
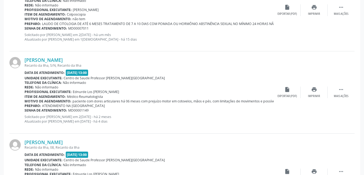
scroll to position [688, 0]
click at [289, 91] on icon "insert_drive_file" at bounding box center [287, 89] width 6 height 6
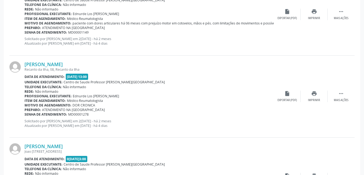
scroll to position [769, 0]
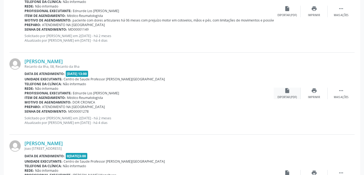
click at [286, 93] on icon "insert_drive_file" at bounding box center [287, 91] width 6 height 6
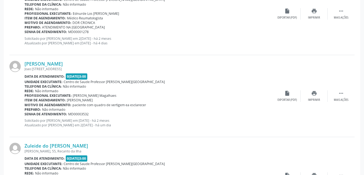
scroll to position [850, 0]
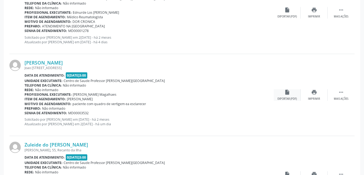
click at [286, 96] on div "insert_drive_file Exportar (PDF)" at bounding box center [286, 95] width 27 height 12
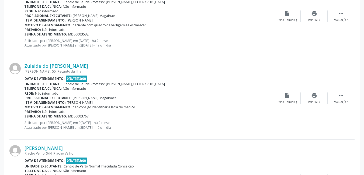
scroll to position [930, 0]
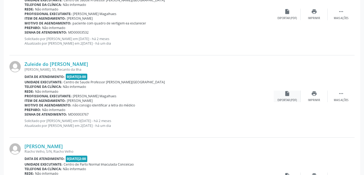
click at [287, 97] on div "insert_drive_file Exportar (PDF)" at bounding box center [286, 97] width 27 height 12
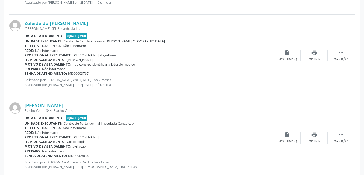
scroll to position [984, 0]
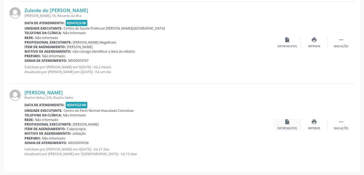
click at [291, 125] on div "insert_drive_file Exportar (PDF)" at bounding box center [286, 125] width 27 height 12
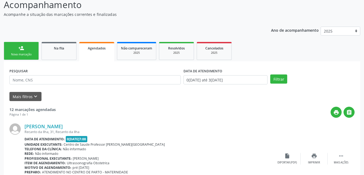
scroll to position [42, 0]
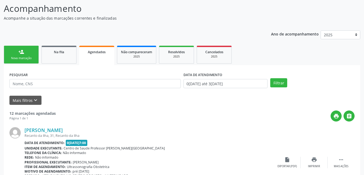
click at [22, 54] on div "person_add" at bounding box center [21, 52] width 6 height 6
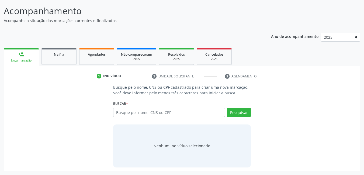
scroll to position [40, 0]
click at [145, 112] on input "text" at bounding box center [169, 112] width 112 height 9
type input "700907964507199"
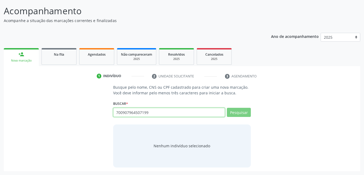
type input "700907964507199"
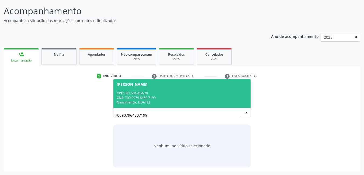
click at [170, 93] on div "CPF: 081.504.454-20" at bounding box center [182, 93] width 131 height 5
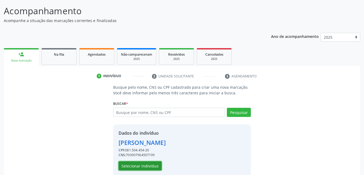
click at [145, 168] on button "Selecionar indivíduo" at bounding box center [139, 165] width 43 height 9
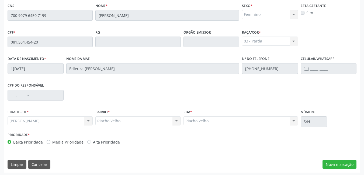
scroll to position [140, 0]
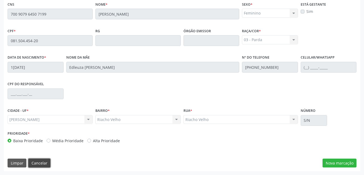
click at [36, 162] on button "Cancelar" at bounding box center [39, 163] width 22 height 9
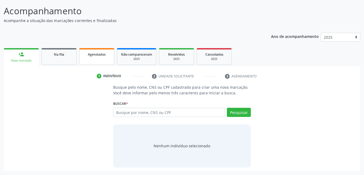
click at [101, 60] on link "Agendados" at bounding box center [96, 56] width 35 height 17
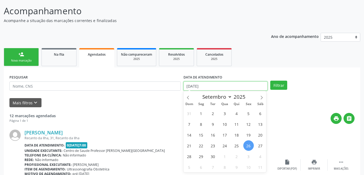
click at [193, 85] on input "[DATE]" at bounding box center [225, 86] width 84 height 9
click at [249, 146] on span "26" at bounding box center [248, 145] width 10 height 10
type input "[DATE]"
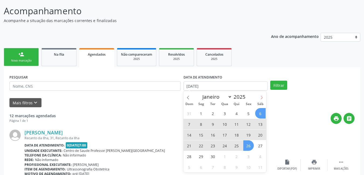
click at [262, 97] on icon at bounding box center [262, 97] width 2 height 3
select select "9"
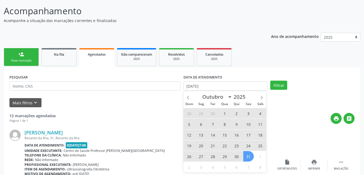
click at [248, 157] on span "31" at bounding box center [248, 156] width 10 height 10
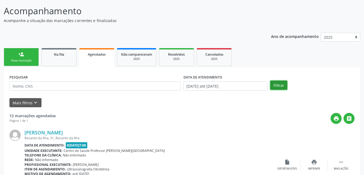
click at [276, 87] on button "Filtrar" at bounding box center [278, 85] width 17 height 9
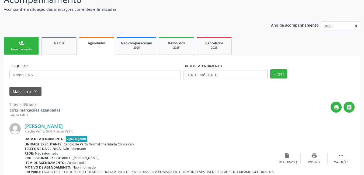
scroll to position [0, 0]
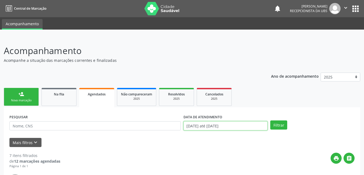
click at [237, 123] on input "[DATE] até [DATE]" at bounding box center [225, 125] width 84 height 9
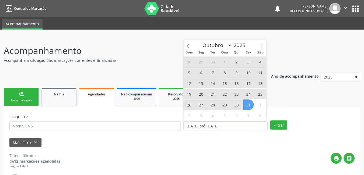
click at [262, 46] on icon at bounding box center [261, 46] width 4 height 4
select select "10"
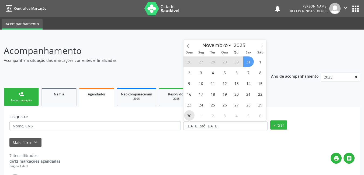
click at [192, 116] on span "30" at bounding box center [189, 115] width 10 height 10
type input "[DATE]"
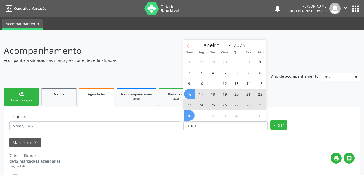
click at [188, 44] on icon at bounding box center [188, 46] width 4 height 4
select select "9"
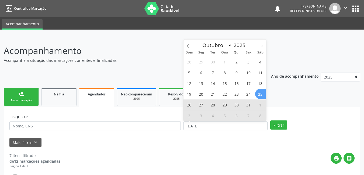
click at [260, 94] on span "25" at bounding box center [260, 94] width 10 height 10
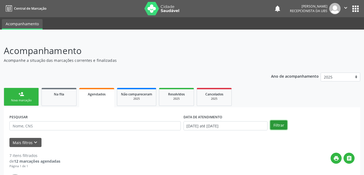
click at [283, 124] on button "Filtrar" at bounding box center [278, 125] width 17 height 9
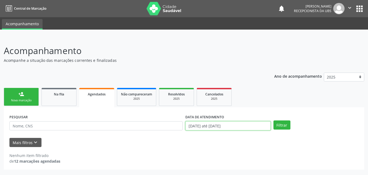
click at [206, 127] on input "[DATE] até [DATE]" at bounding box center [227, 125] width 85 height 9
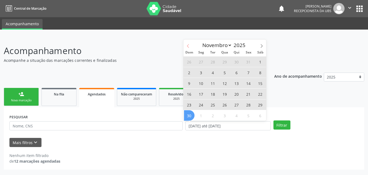
click at [187, 48] on span at bounding box center [187, 44] width 9 height 9
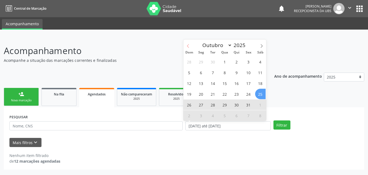
click at [186, 46] on icon at bounding box center [188, 46] width 4 height 4
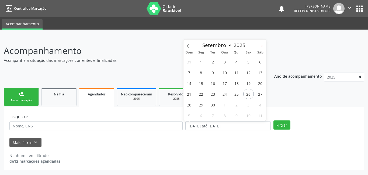
click at [262, 47] on icon at bounding box center [261, 46] width 4 height 4
select select "9"
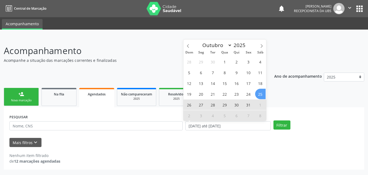
click at [262, 94] on span "25" at bounding box center [260, 94] width 10 height 10
type input "2[DATE]"
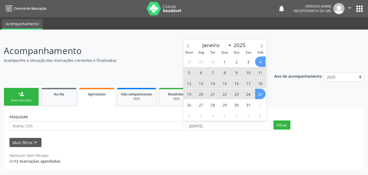
click at [262, 49] on div "Dom Seg Ter Qua Qui Sex Sáb" at bounding box center [224, 53] width 83 height 8
click at [260, 45] on icon at bounding box center [261, 46] width 4 height 4
select select "10"
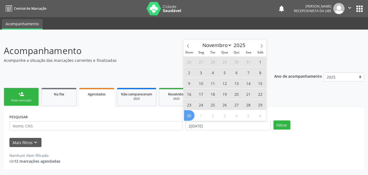
click at [192, 116] on span "30" at bounding box center [189, 115] width 10 height 10
click at [224, 125] on input "[DATE] até [DATE]" at bounding box center [227, 125] width 85 height 9
click at [187, 45] on icon at bounding box center [188, 46] width 4 height 4
select select "9"
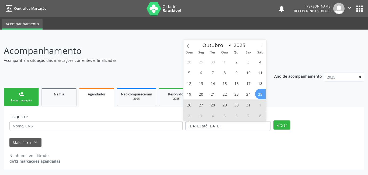
click at [262, 95] on span "25" at bounding box center [260, 94] width 10 height 10
type input "2[DATE]"
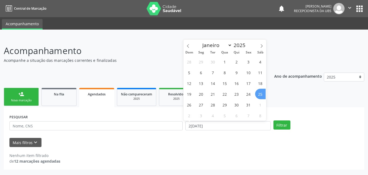
click at [258, 91] on span "25" at bounding box center [260, 94] width 10 height 10
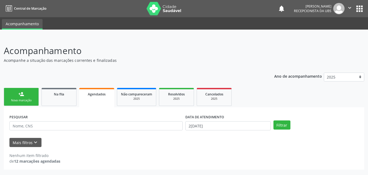
click at [242, 122] on div "DATA DE ATENDIMENTO 2[DATE]" at bounding box center [227, 121] width 85 height 17
click at [237, 128] on input "2[DATE]" at bounding box center [227, 125] width 85 height 9
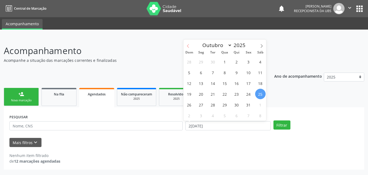
click at [191, 45] on span at bounding box center [187, 44] width 9 height 9
select select "8"
click at [248, 94] on span "26" at bounding box center [248, 94] width 10 height 10
type input "[DATE]"
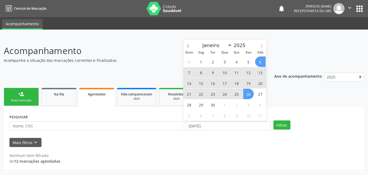
click at [261, 45] on icon at bounding box center [261, 46] width 4 height 4
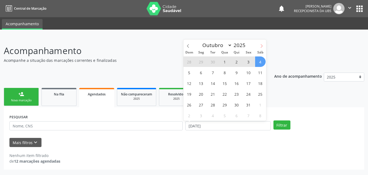
click at [261, 46] on icon at bounding box center [261, 46] width 4 height 4
select select "10"
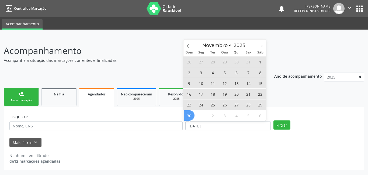
click at [189, 115] on span "30" at bounding box center [189, 115] width 10 height 10
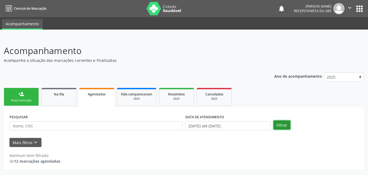
click at [283, 125] on button "Filtrar" at bounding box center [281, 125] width 17 height 9
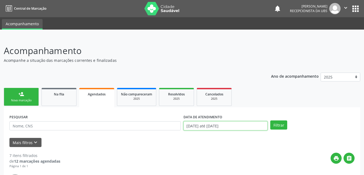
click at [244, 128] on input "[DATE] até [DATE]" at bounding box center [225, 125] width 84 height 9
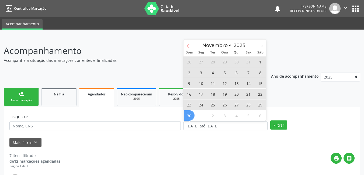
click at [189, 46] on icon at bounding box center [188, 46] width 4 height 4
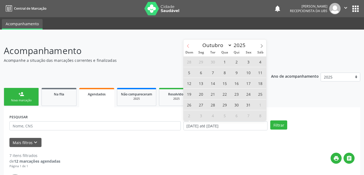
click at [189, 46] on icon at bounding box center [188, 46] width 4 height 4
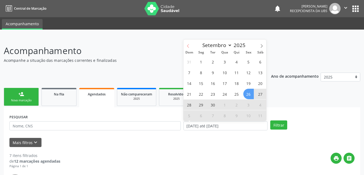
click at [189, 46] on icon at bounding box center [188, 46] width 4 height 4
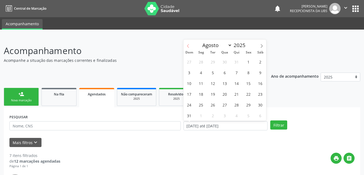
click at [189, 46] on icon at bounding box center [188, 46] width 4 height 4
select select "6"
click at [209, 64] on span "1" at bounding box center [213, 62] width 10 height 10
type input "[DATE]"
click at [260, 47] on icon at bounding box center [261, 46] width 4 height 4
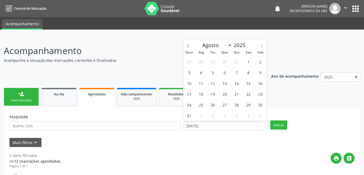
click at [260, 48] on span at bounding box center [261, 44] width 9 height 9
click at [262, 45] on icon at bounding box center [261, 46] width 4 height 4
select select "10"
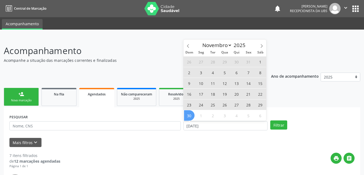
click at [191, 118] on span "30" at bounding box center [189, 115] width 10 height 10
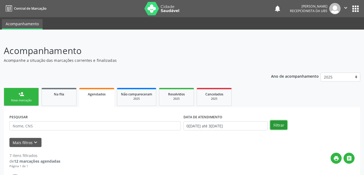
click at [275, 124] on button "Filtrar" at bounding box center [278, 125] width 17 height 9
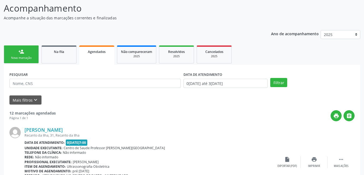
scroll to position [42, 0]
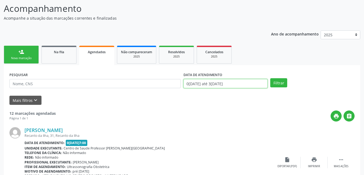
click at [233, 82] on input "0[DATE] até 3[DATE]" at bounding box center [225, 83] width 84 height 9
click at [145, 103] on div "Mais filtros keyboard_arrow_down" at bounding box center [181, 100] width 347 height 9
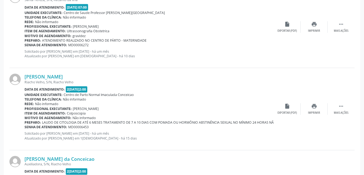
scroll to position [554, 0]
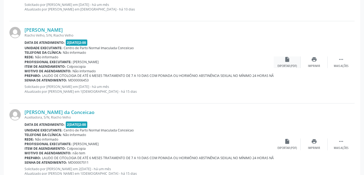
click at [290, 63] on div "insert_drive_file Exportar (PDF)" at bounding box center [286, 63] width 27 height 12
click at [293, 114] on div "[PERSON_NAME] da Conceicao Auxiliadora, S/N, Riacho Velho Data de atendimento: …" at bounding box center [181, 145] width 345 height 82
click at [314, 62] on div "print Imprimir" at bounding box center [313, 63] width 27 height 12
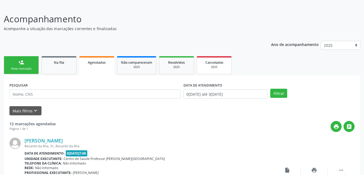
scroll to position [15, 0]
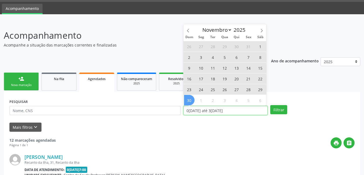
click at [235, 107] on input "0[DATE] até 3[DATE]" at bounding box center [225, 110] width 84 height 9
click at [189, 30] on icon at bounding box center [188, 31] width 4 height 4
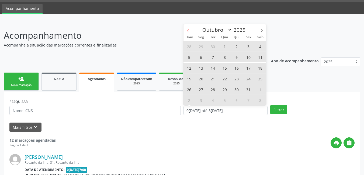
click at [189, 30] on icon at bounding box center [188, 31] width 4 height 4
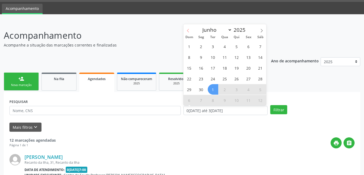
click at [189, 30] on icon at bounding box center [188, 31] width 4 height 4
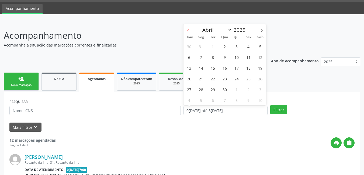
click at [189, 30] on icon at bounding box center [188, 31] width 4 height 4
select select "0"
click at [226, 47] on span "1" at bounding box center [224, 46] width 10 height 10
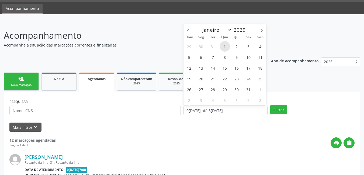
type input "0[DATE]"
click at [263, 29] on icon at bounding box center [261, 31] width 4 height 4
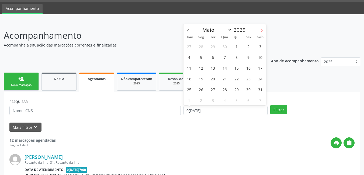
click at [263, 30] on icon at bounding box center [261, 31] width 4 height 4
click at [263, 29] on icon at bounding box center [261, 31] width 4 height 4
select select "7"
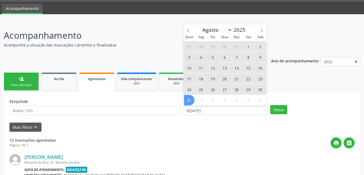
click at [191, 101] on span "31" at bounding box center [189, 100] width 10 height 10
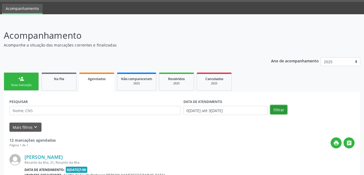
click at [276, 107] on button "Filtrar" at bounding box center [278, 109] width 17 height 9
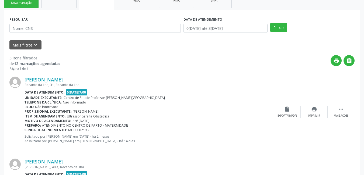
scroll to position [61, 0]
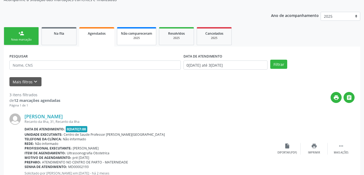
click at [142, 35] on span "Não compareceram" at bounding box center [136, 33] width 31 height 5
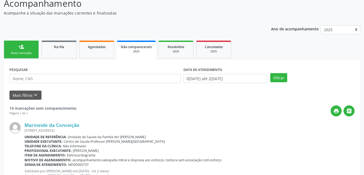
scroll to position [54, 0]
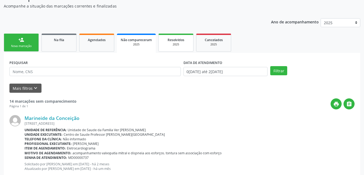
click at [180, 44] on div "2025" at bounding box center [175, 45] width 27 height 4
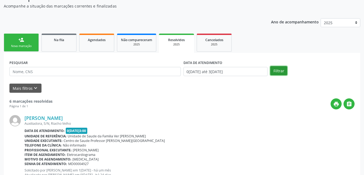
click at [278, 69] on button "Filtrar" at bounding box center [278, 70] width 17 height 9
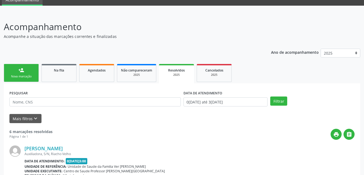
scroll to position [6, 0]
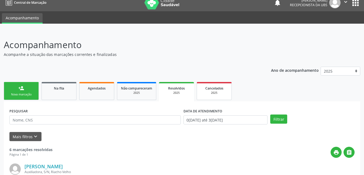
click at [217, 88] on span "Cancelados" at bounding box center [214, 88] width 18 height 5
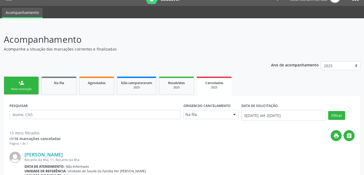
scroll to position [11, 0]
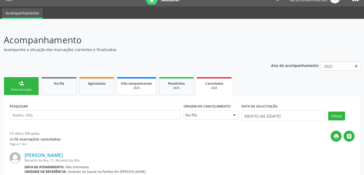
click at [140, 87] on div "2025" at bounding box center [136, 88] width 31 height 4
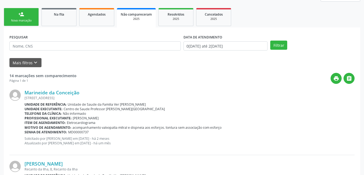
scroll to position [96, 0]
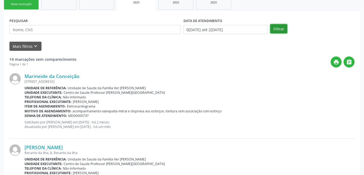
click at [282, 29] on button "Filtrar" at bounding box center [278, 28] width 17 height 9
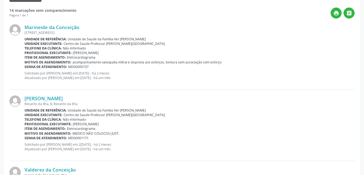
scroll to position [108, 0]
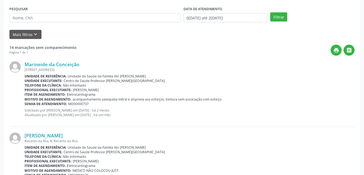
click at [203, 88] on div "Profissional executante: [PERSON_NAME]" at bounding box center [189, 90] width 330 height 5
click at [51, 94] on b "Item de agendamento:" at bounding box center [44, 94] width 41 height 5
click at [174, 55] on div "print " at bounding box center [215, 50] width 278 height 11
click at [335, 51] on icon "print" at bounding box center [336, 50] width 6 height 6
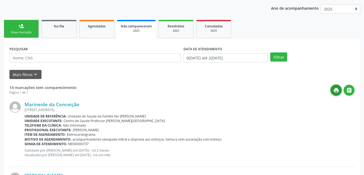
scroll to position [54, 0]
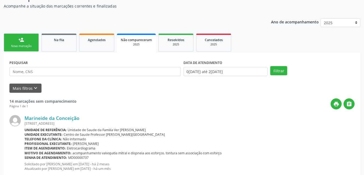
click at [132, 41] on span "Não compareceram" at bounding box center [136, 40] width 31 height 5
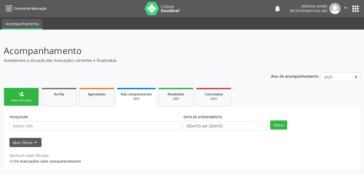
scroll to position [0, 0]
click at [138, 99] on div "2025" at bounding box center [136, 99] width 31 height 4
click at [285, 125] on button "Filtrar" at bounding box center [281, 125] width 17 height 9
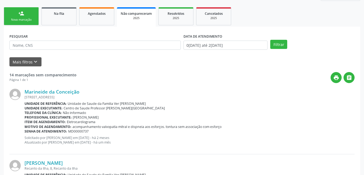
scroll to position [69, 0]
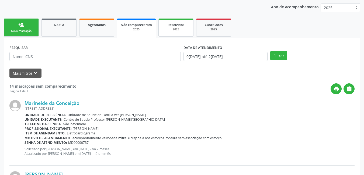
click at [181, 28] on div "2025" at bounding box center [175, 29] width 27 height 4
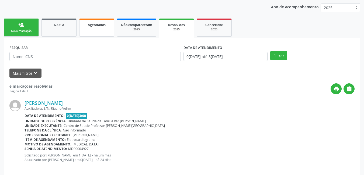
click at [93, 25] on span "Agendados" at bounding box center [97, 25] width 18 height 5
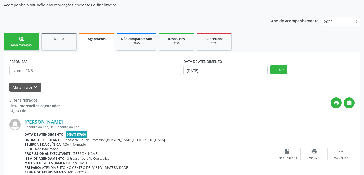
scroll to position [43, 0]
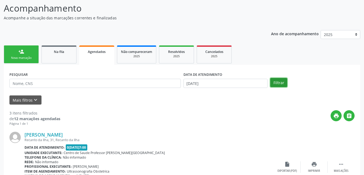
click at [277, 81] on button "Filtrar" at bounding box center [278, 82] width 17 height 9
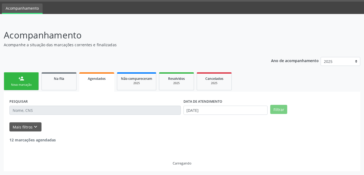
scroll to position [0, 0]
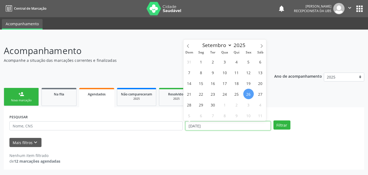
click at [202, 127] on input "[DATE]" at bounding box center [227, 125] width 85 height 9
click at [249, 93] on span "26" at bounding box center [248, 94] width 10 height 10
type input "[DATE]"
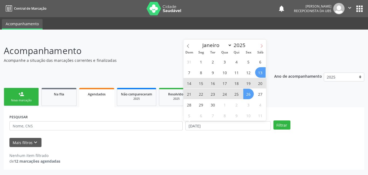
click at [262, 45] on icon at bounding box center [261, 46] width 4 height 4
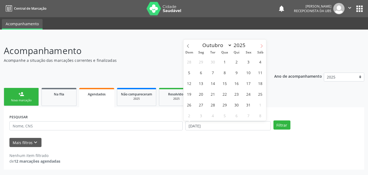
click at [262, 45] on icon at bounding box center [261, 46] width 4 height 4
select select "11"
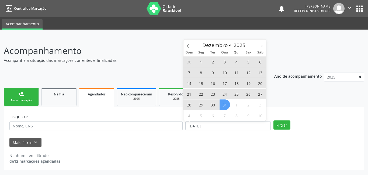
click at [222, 106] on span "31" at bounding box center [224, 105] width 10 height 10
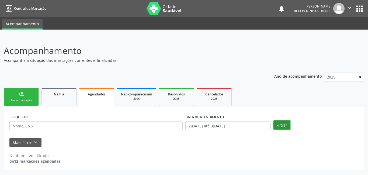
click at [279, 125] on button "Filtrar" at bounding box center [281, 125] width 17 height 9
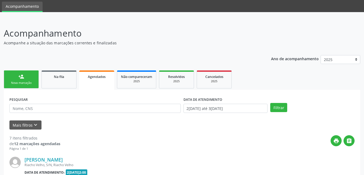
scroll to position [27, 0]
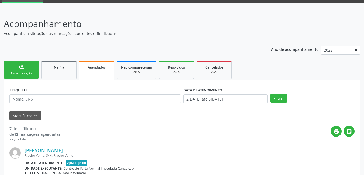
click at [28, 70] on link "person_add Nova marcação" at bounding box center [21, 70] width 35 height 18
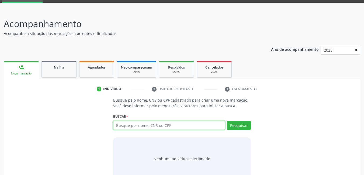
click at [170, 127] on input "text" at bounding box center [169, 125] width 112 height 9
type input "706453516446"
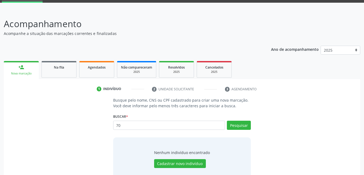
type input "7"
type input "06453516446"
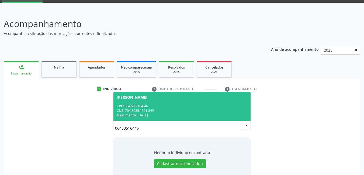
click at [184, 107] on div "CPF: 064.535.164-46" at bounding box center [182, 106] width 131 height 5
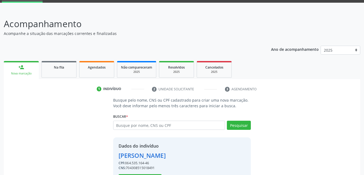
scroll to position [48, 0]
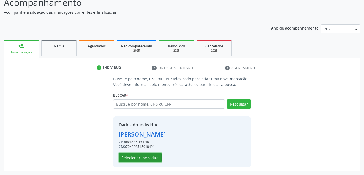
click at [140, 158] on button "Selecionar indivíduo" at bounding box center [139, 157] width 43 height 9
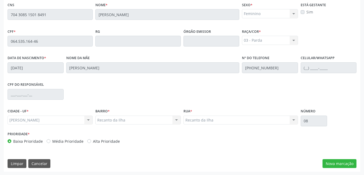
scroll to position [140, 0]
click at [341, 162] on button "Nova marcação" at bounding box center [339, 163] width 34 height 9
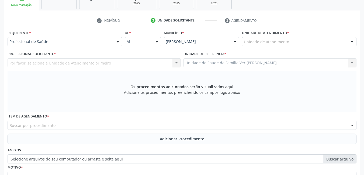
scroll to position [86, 0]
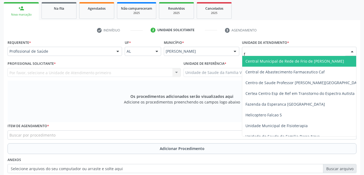
type input "fl"
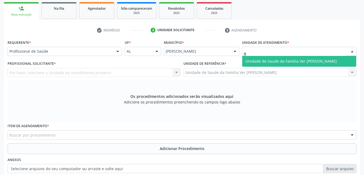
click at [268, 60] on span "Unidade de Saude da Familia Ver [PERSON_NAME]" at bounding box center [290, 61] width 91 height 5
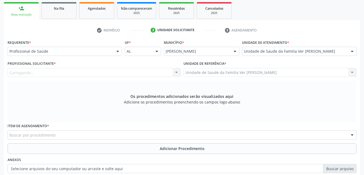
click at [115, 72] on div "Carregando... Nenhum resultado encontrado para: " " Não há nenhuma opção para s…" at bounding box center [94, 72] width 173 height 9
click at [89, 71] on div "Profissional solicitante" at bounding box center [94, 72] width 173 height 9
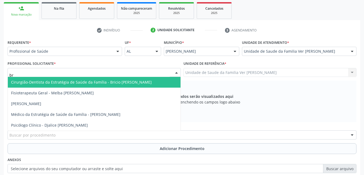
type input "bri"
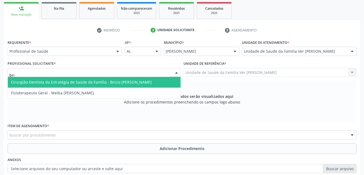
click at [99, 82] on span "Cirurgião-Dentista da Estratégia de Saúde da Família - Bricio [PERSON_NAME]" at bounding box center [81, 82] width 140 height 5
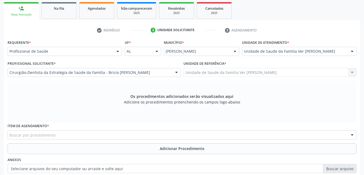
drag, startPoint x: 91, startPoint y: 136, endPoint x: 94, endPoint y: 132, distance: 4.8
click at [91, 136] on div "Buscar por procedimento" at bounding box center [182, 135] width 349 height 9
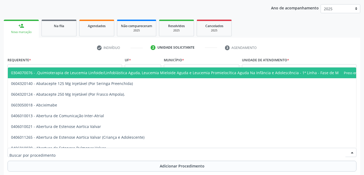
scroll to position [59, 0]
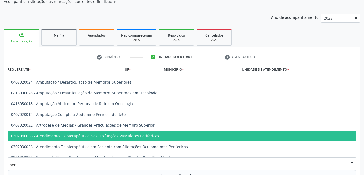
type input "perio"
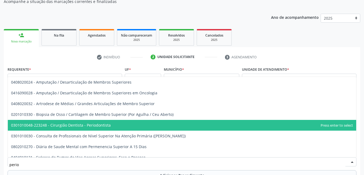
click at [171, 121] on span "0301010048-223248 - Cirurgião Dentista - Periodontista" at bounding box center [182, 125] width 348 height 11
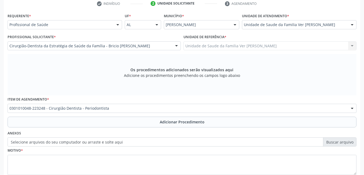
scroll to position [113, 0]
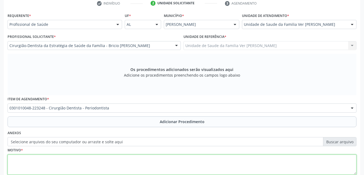
click at [82, 158] on textarea at bounding box center [182, 165] width 349 height 20
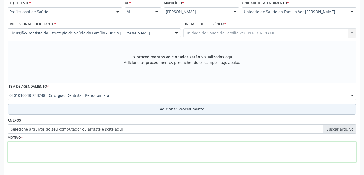
scroll to position [148, 0]
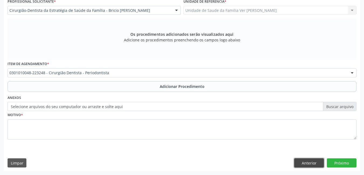
click at [317, 166] on button "Anterior" at bounding box center [309, 163] width 30 height 9
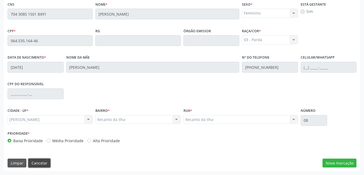
click at [39, 160] on button "Cancelar" at bounding box center [39, 163] width 22 height 9
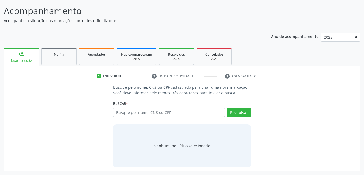
scroll to position [40, 0]
click at [174, 111] on input "text" at bounding box center [169, 112] width 112 height 9
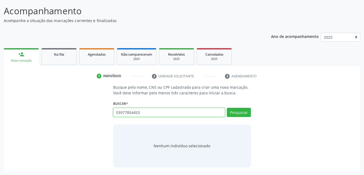
type input "03977854453"
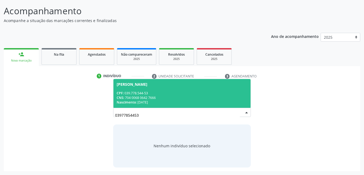
click at [174, 101] on div "Nascimento: 2[DATE]" at bounding box center [182, 102] width 131 height 5
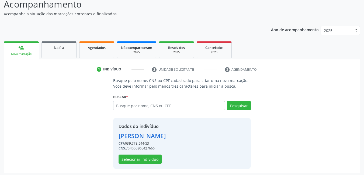
scroll to position [48, 0]
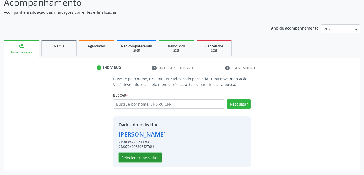
click at [135, 154] on button "Selecionar indivíduo" at bounding box center [139, 157] width 43 height 9
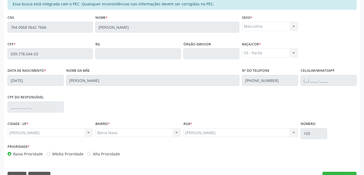
scroll to position [140, 0]
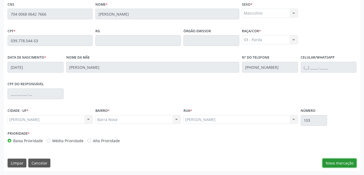
click at [342, 165] on button "Nova marcação" at bounding box center [339, 163] width 34 height 9
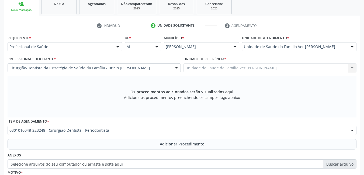
scroll to position [86, 0]
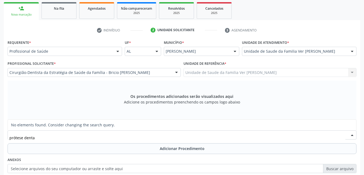
type input "prótese dent"
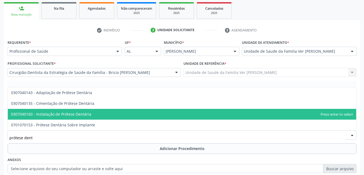
click at [95, 115] on span "0307040160 - Instalação de Prótese Dentária" at bounding box center [182, 114] width 348 height 11
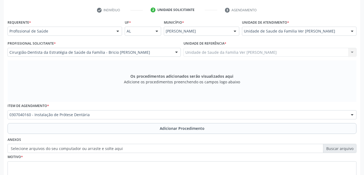
scroll to position [140, 0]
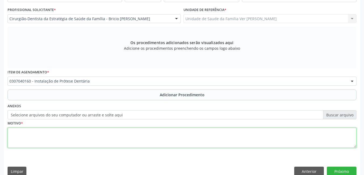
click at [126, 141] on textarea at bounding box center [182, 138] width 349 height 20
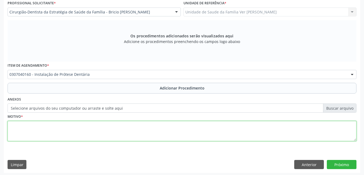
scroll to position [148, 0]
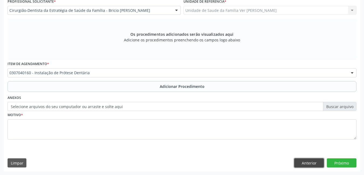
click at [308, 164] on button "Anterior" at bounding box center [309, 163] width 30 height 9
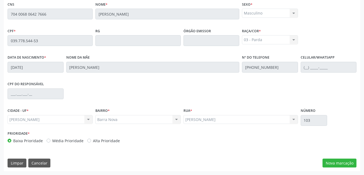
scroll to position [140, 0]
click at [38, 163] on button "Cancelar" at bounding box center [39, 163] width 22 height 9
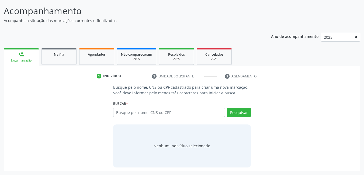
scroll to position [40, 0]
click at [182, 113] on input "text" at bounding box center [169, 112] width 112 height 9
type input "42070120449"
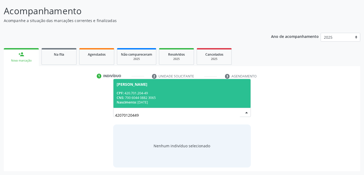
click at [178, 103] on div "Nascimento: 2[DATE]" at bounding box center [182, 102] width 131 height 5
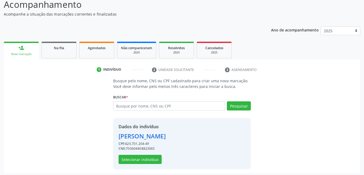
scroll to position [48, 0]
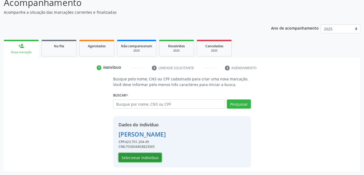
click at [137, 158] on button "Selecionar indivíduo" at bounding box center [139, 157] width 43 height 9
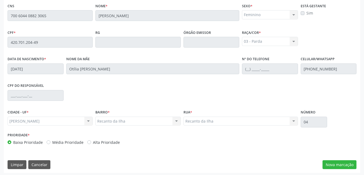
scroll to position [140, 0]
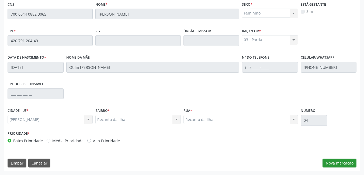
click at [338, 159] on div "Essa busca está integrada com o PEC. Quaisquer inconsistências nas informações …" at bounding box center [182, 78] width 356 height 187
click at [338, 162] on button "Nova marcação" at bounding box center [339, 163] width 34 height 9
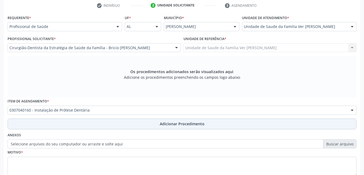
scroll to position [113, 0]
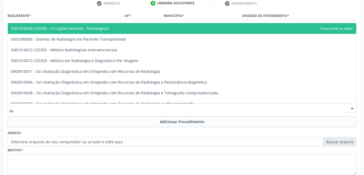
type input "r"
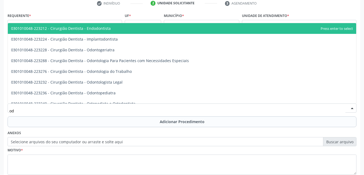
type input "o"
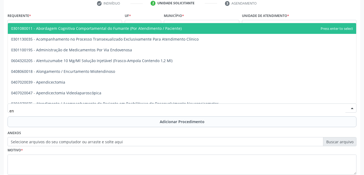
type input "e"
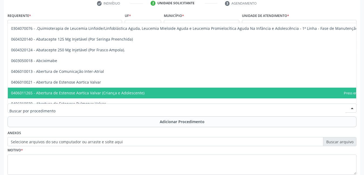
click at [291, 152] on div "Motivo *" at bounding box center [182, 160] width 349 height 29
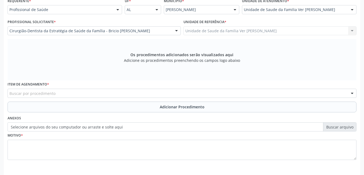
scroll to position [140, 0]
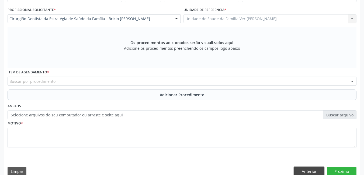
click at [314, 169] on button "Anterior" at bounding box center [309, 171] width 30 height 9
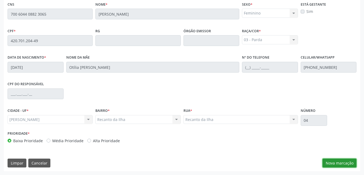
click at [343, 163] on button "Nova marcação" at bounding box center [339, 163] width 34 height 9
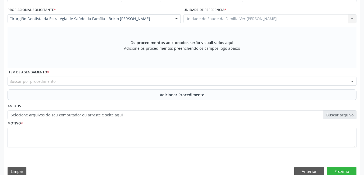
click at [110, 81] on div "Buscar por procedimento" at bounding box center [182, 81] width 349 height 9
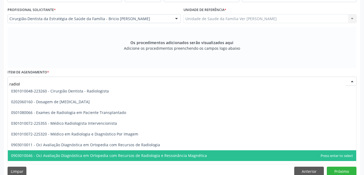
type input "radiolo"
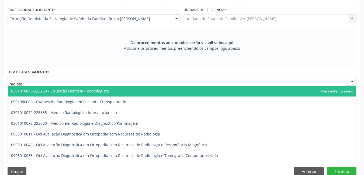
click at [111, 91] on span "0301010048-223260 - Cirurgião Dentista - Radiologista" at bounding box center [182, 91] width 348 height 11
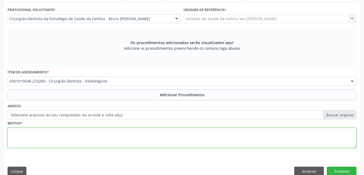
click at [131, 139] on textarea at bounding box center [182, 138] width 349 height 20
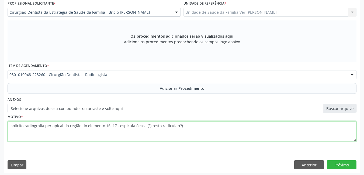
scroll to position [148, 0]
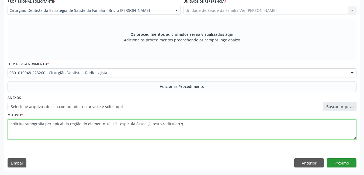
type textarea "solicito radiografia periapical da região do elemento 16. 17 . espicula óssea (…"
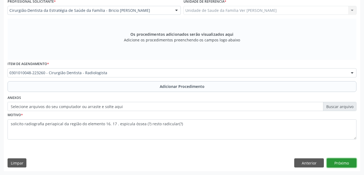
click at [346, 159] on button "Próximo" at bounding box center [341, 163] width 30 height 9
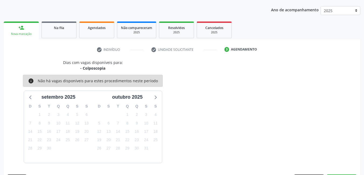
scroll to position [82, 0]
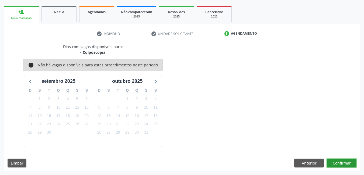
click at [338, 164] on button "Confirmar" at bounding box center [341, 163] width 30 height 9
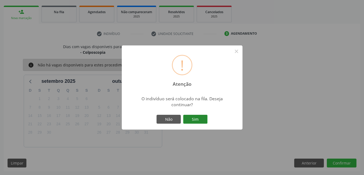
click at [203, 117] on button "Sim" at bounding box center [195, 119] width 24 height 9
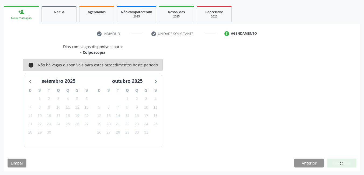
scroll to position [10, 0]
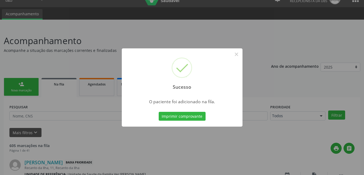
click at [203, 117] on button "Imprimir comprovante" at bounding box center [182, 116] width 47 height 9
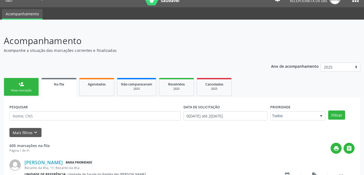
click at [25, 91] on div "Nova marcação" at bounding box center [21, 91] width 27 height 4
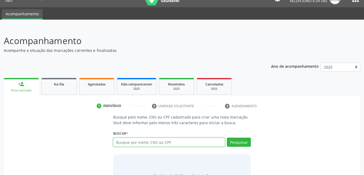
click at [168, 142] on input "text" at bounding box center [169, 142] width 112 height 9
type input "42070120449"
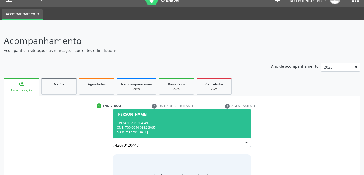
click at [156, 123] on div "CPF: 420.701.204-49" at bounding box center [182, 123] width 131 height 5
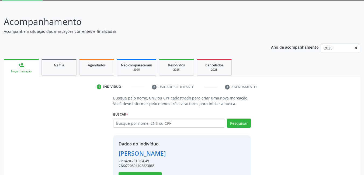
scroll to position [48, 0]
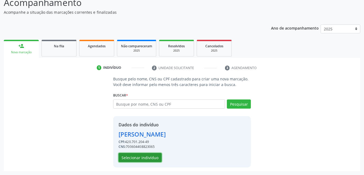
click at [143, 154] on button "Selecionar indivíduo" at bounding box center [139, 157] width 43 height 9
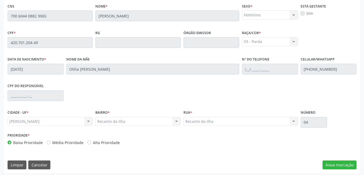
scroll to position [140, 0]
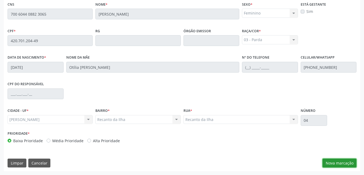
click at [332, 160] on button "Nova marcação" at bounding box center [339, 163] width 34 height 9
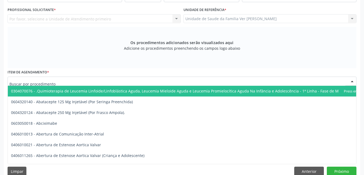
click at [129, 81] on div at bounding box center [182, 81] width 349 height 9
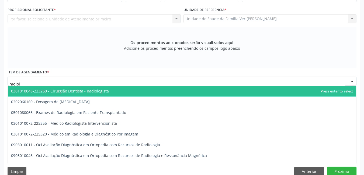
type input "radiolo"
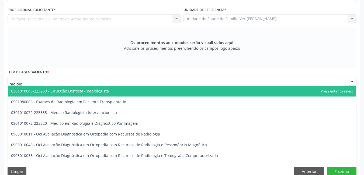
click at [139, 89] on span "0301010048-223260 - Cirurgião Dentista - Radiologista" at bounding box center [182, 91] width 348 height 11
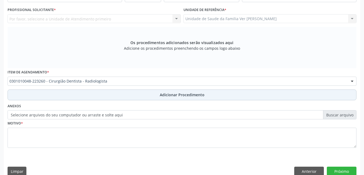
click at [137, 97] on button "Adicionar Procedimento" at bounding box center [182, 95] width 349 height 11
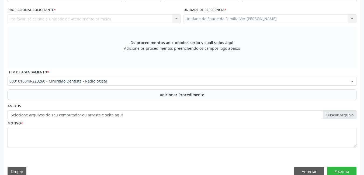
scroll to position [128, 0]
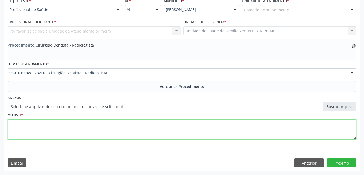
click at [95, 127] on textarea at bounding box center [182, 130] width 349 height 20
click at [112, 129] on textarea "solicito radiografia periapical da região do elemento" at bounding box center [182, 130] width 349 height 20
type textarea "solicito radiografia periapical da região do elemento 16. 17 . espicula óssea (…"
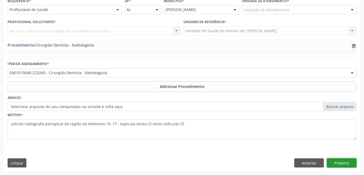
click at [344, 164] on button "Próximo" at bounding box center [341, 163] width 30 height 9
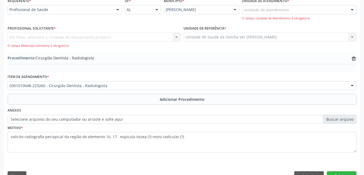
click at [342, 169] on div "Requerente * Profissional de Saúde Profissional de Saúde Paciente Nenhum result…" at bounding box center [182, 90] width 356 height 187
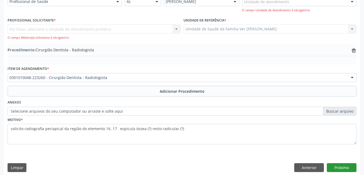
scroll to position [140, 0]
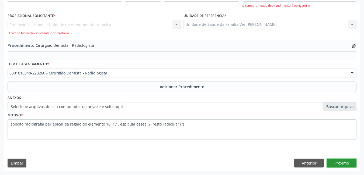
click at [337, 161] on button "Próximo" at bounding box center [341, 163] width 30 height 9
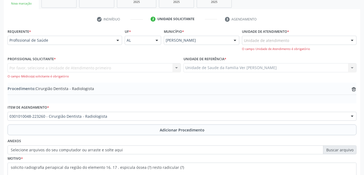
scroll to position [86, 0]
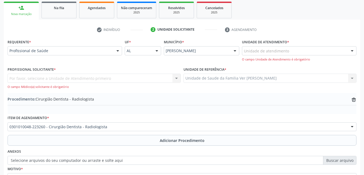
click at [292, 55] on div "Unidade de atendimento" at bounding box center [299, 50] width 114 height 9
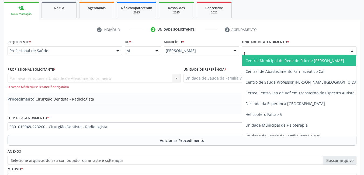
type input "fl"
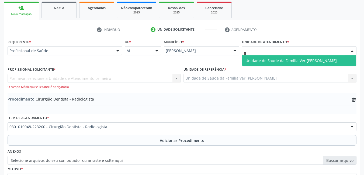
click at [278, 58] on span "Unidade de Saude da Familia Ver [PERSON_NAME]" at bounding box center [290, 60] width 91 height 5
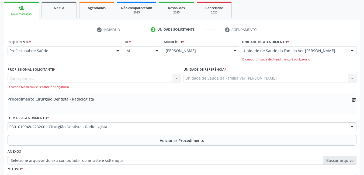
click at [114, 78] on div "Carregando... Nenhum resultado encontrado para: " " Não há nenhuma opção para s…" at bounding box center [94, 81] width 173 height 15
click at [126, 79] on div "Profissional solicitante" at bounding box center [94, 78] width 173 height 9
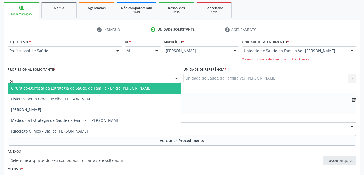
type input "bri"
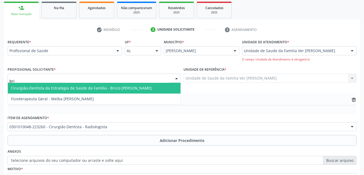
click at [125, 89] on span "Cirurgião-Dentista da Estratégia de Saúde da Família - Bricio [PERSON_NAME]" at bounding box center [81, 88] width 140 height 5
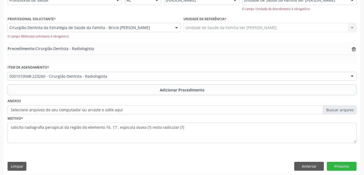
scroll to position [140, 0]
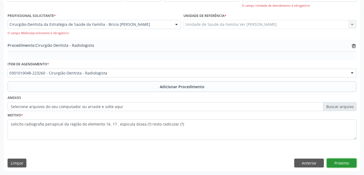
click at [338, 163] on button "Próximo" at bounding box center [341, 163] width 30 height 9
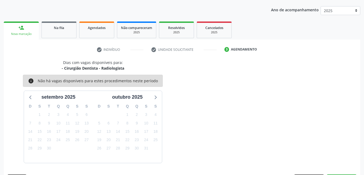
scroll to position [82, 0]
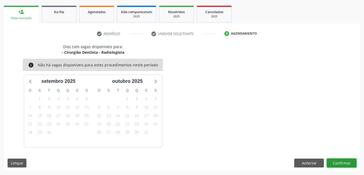
click at [340, 162] on button "Confirmar" at bounding box center [341, 163] width 30 height 9
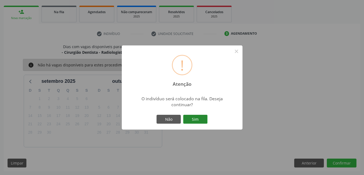
click at [203, 120] on button "Sim" at bounding box center [195, 119] width 24 height 9
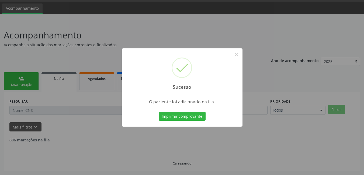
scroll to position [10, 0]
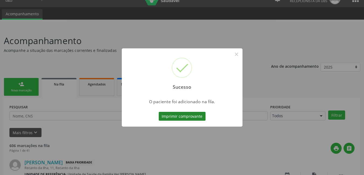
click at [187, 115] on button "Imprimir comprovante" at bounding box center [182, 116] width 47 height 9
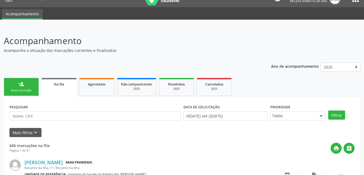
click at [30, 86] on link "person_add Nova marcação" at bounding box center [21, 87] width 35 height 18
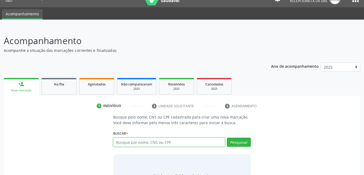
click at [172, 140] on input "text" at bounding box center [169, 142] width 112 height 9
click at [152, 144] on input "text" at bounding box center [169, 142] width 112 height 9
type input "66261210497"
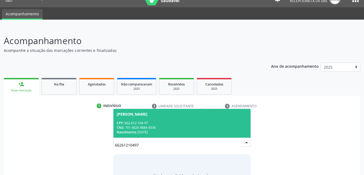
click at [146, 136] on span "[PERSON_NAME] CPF: 662.612.104-97 CNS: 701 4026 9884 4336 Nascimento: 1[DATE]" at bounding box center [181, 123] width 137 height 29
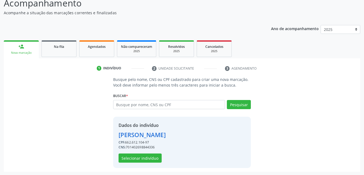
scroll to position [48, 0]
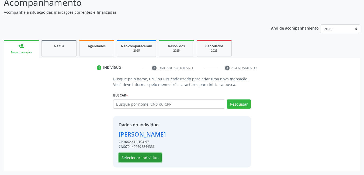
click at [133, 156] on button "Selecionar indivíduo" at bounding box center [139, 157] width 43 height 9
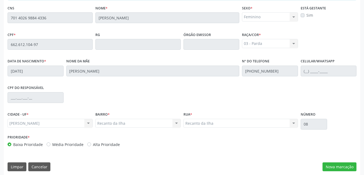
scroll to position [140, 0]
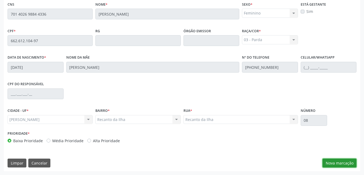
click at [340, 161] on button "Nova marcação" at bounding box center [339, 163] width 34 height 9
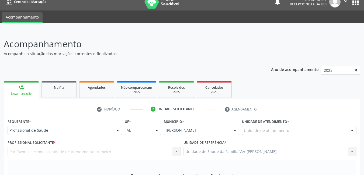
scroll to position [5, 0]
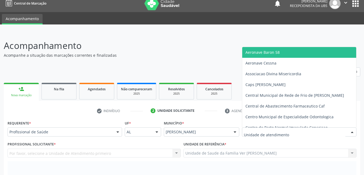
click at [287, 128] on div at bounding box center [299, 132] width 114 height 9
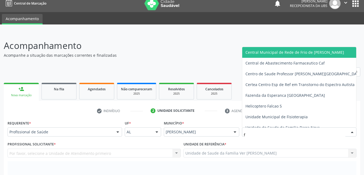
type input "fl"
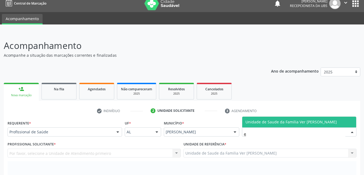
click at [264, 130] on input "fl" at bounding box center [294, 134] width 101 height 11
click at [264, 124] on span "Unidade de Saude da Familia Ver [PERSON_NAME]" at bounding box center [290, 122] width 91 height 5
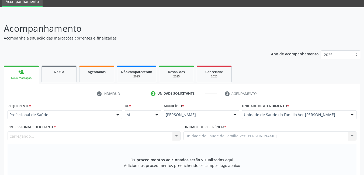
scroll to position [32, 0]
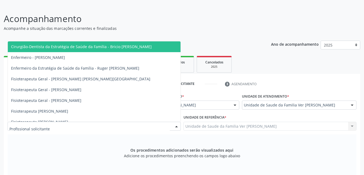
click at [146, 126] on div at bounding box center [94, 126] width 173 height 9
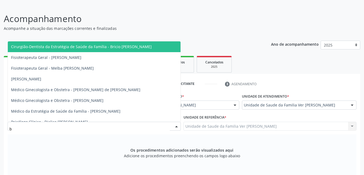
type input "br"
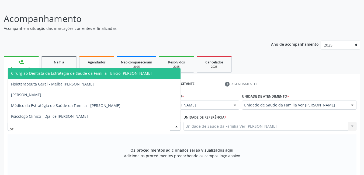
click at [148, 77] on span "Cirurgião-Dentista da Estratégia de Saúde da Família - Bricio [PERSON_NAME]" at bounding box center [94, 73] width 173 height 11
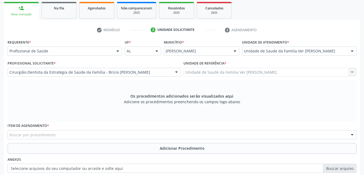
scroll to position [113, 0]
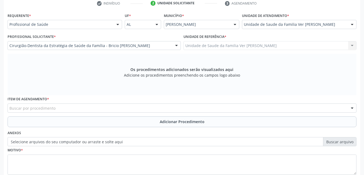
click at [113, 108] on div "Buscar por procedimento" at bounding box center [182, 108] width 349 height 9
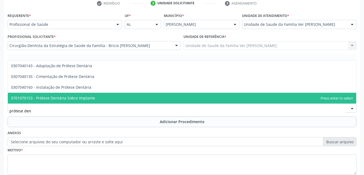
type input "prótese dent"
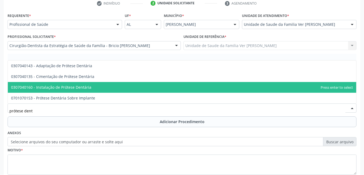
click at [100, 87] on span "0307040160 - Instalação de Prótese Dentária" at bounding box center [182, 87] width 348 height 11
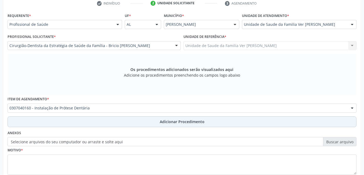
click at [99, 124] on button "Adicionar Procedimento" at bounding box center [182, 122] width 349 height 11
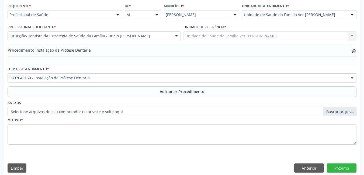
scroll to position [128, 0]
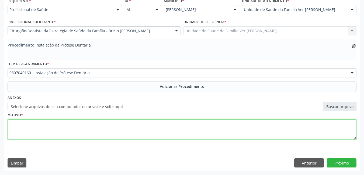
click at [91, 131] on textarea at bounding box center [182, 130] width 349 height 20
type textarea "PT superior"
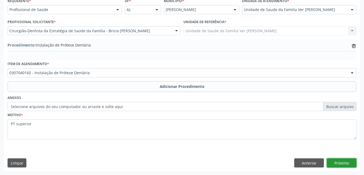
click at [347, 163] on button "Próximo" at bounding box center [341, 163] width 30 height 9
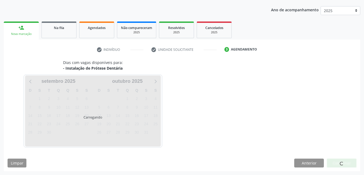
scroll to position [82, 0]
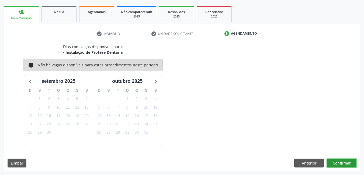
click at [333, 161] on button "Confirmar" at bounding box center [341, 163] width 30 height 9
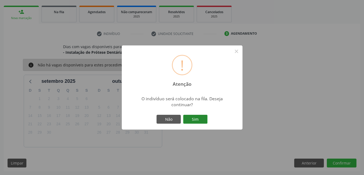
click at [193, 116] on button "Sim" at bounding box center [195, 119] width 24 height 9
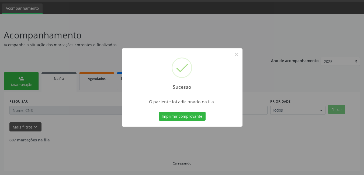
scroll to position [10, 0]
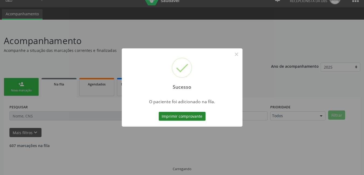
click at [194, 115] on button "Imprimir comprovante" at bounding box center [182, 116] width 47 height 9
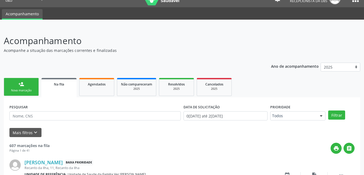
click at [24, 89] on div "Nova marcação" at bounding box center [21, 91] width 27 height 4
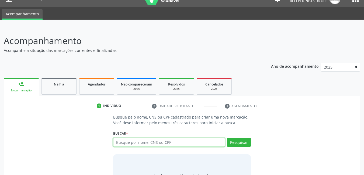
drag, startPoint x: 171, startPoint y: 143, endPoint x: 160, endPoint y: 142, distance: 11.4
click at [171, 143] on input "text" at bounding box center [169, 142] width 112 height 9
type input "03977854453"
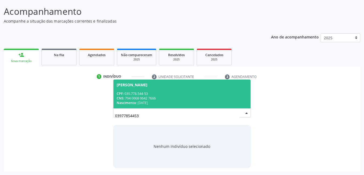
scroll to position [40, 0]
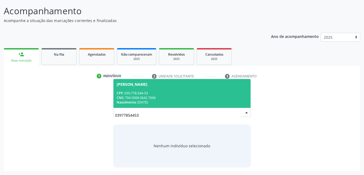
click at [166, 96] on div "CNS: 704 0068 0642 7666" at bounding box center [182, 98] width 131 height 5
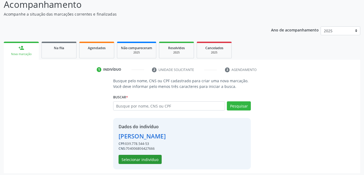
scroll to position [48, 0]
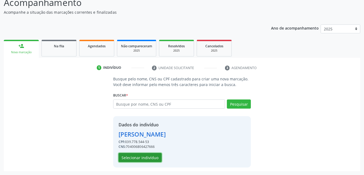
click at [146, 155] on button "Selecionar indivíduo" at bounding box center [139, 157] width 43 height 9
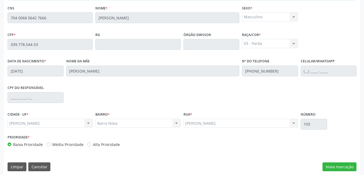
scroll to position [140, 0]
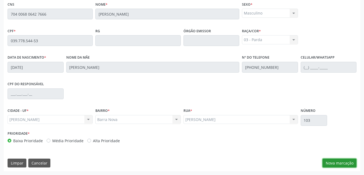
click at [332, 161] on button "Nova marcação" at bounding box center [339, 163] width 34 height 9
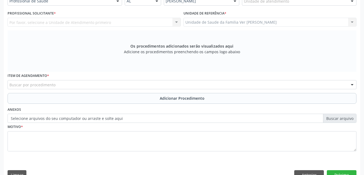
scroll to position [113, 0]
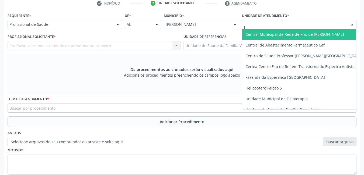
type input "fl"
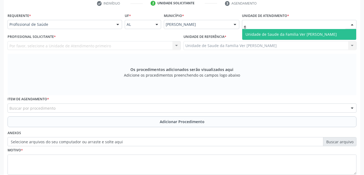
click at [270, 38] on span "Unidade de Saude da Familia Ver [PERSON_NAME]" at bounding box center [299, 34] width 114 height 11
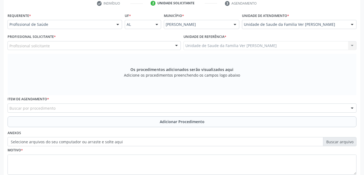
click at [148, 47] on div "Profissional solicitante" at bounding box center [94, 45] width 173 height 9
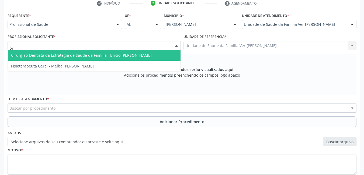
type input "bri"
click at [145, 55] on span "Cirurgião-Dentista da Estratégia de Saúde da Família - Bricio [PERSON_NAME]" at bounding box center [81, 55] width 140 height 5
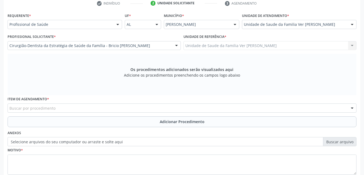
click at [108, 107] on div "Buscar por procedimento" at bounding box center [182, 108] width 349 height 9
type input "prótese dent"
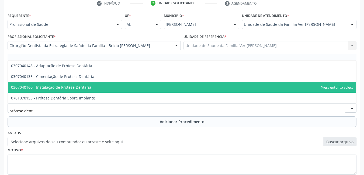
click at [78, 84] on span "0307040160 - Instalação de Prótese Dentária" at bounding box center [182, 87] width 348 height 11
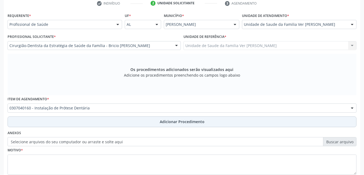
click at [78, 120] on button "Adicionar Procedimento" at bounding box center [182, 122] width 349 height 11
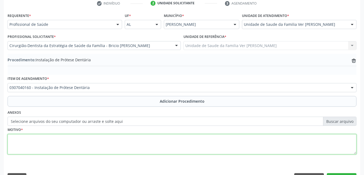
drag, startPoint x: 75, startPoint y: 147, endPoint x: 78, endPoint y: 146, distance: 3.9
click at [75, 147] on textarea at bounding box center [182, 144] width 349 height 20
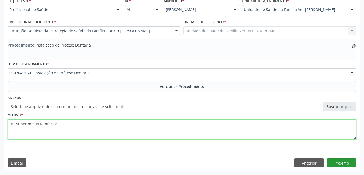
type textarea "PT superior e PPR inferior."
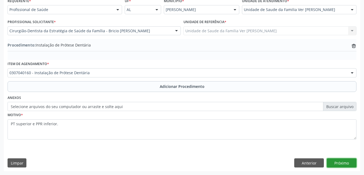
click at [336, 164] on button "Próximo" at bounding box center [341, 163] width 30 height 9
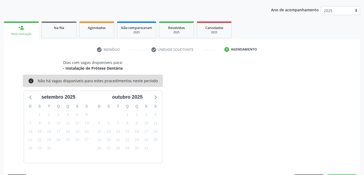
scroll to position [82, 0]
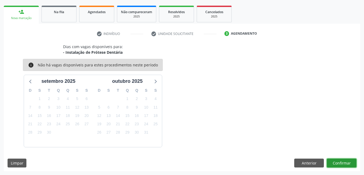
click at [336, 164] on button "Confirmar" at bounding box center [341, 163] width 30 height 9
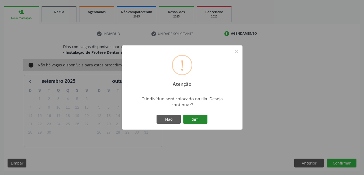
click at [191, 122] on button "Sim" at bounding box center [195, 119] width 24 height 9
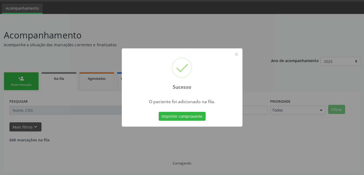
scroll to position [10, 0]
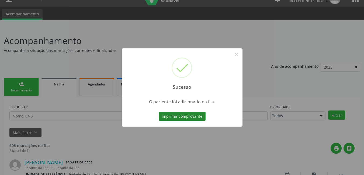
click at [189, 118] on button "Imprimir comprovante" at bounding box center [182, 116] width 47 height 9
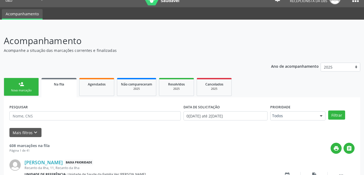
click at [18, 97] on ul "person_add Nova marcação Na fila Agendados Não compareceram 2025 Resolvidos 202…" at bounding box center [182, 87] width 356 height 21
click at [20, 88] on link "person_add Nova marcação" at bounding box center [21, 87] width 35 height 18
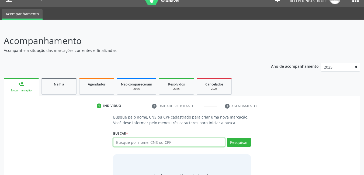
click at [163, 143] on input "text" at bounding box center [169, 142] width 112 height 9
type input "06453516446"
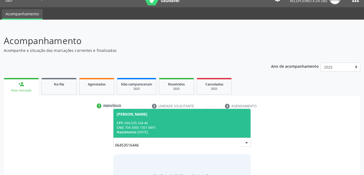
click at [144, 120] on span "[PERSON_NAME] CPF: 064.535.164-46 CNS: 704 3085 1501 8491 Nascimento: 2[DATE]" at bounding box center [181, 123] width 137 height 29
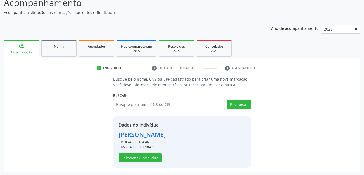
scroll to position [48, 0]
click at [138, 158] on button "Selecionar indivíduo" at bounding box center [139, 157] width 43 height 9
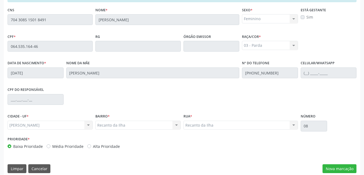
scroll to position [140, 0]
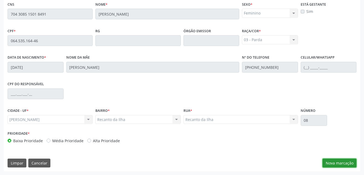
click at [327, 163] on button "Nova marcação" at bounding box center [339, 163] width 34 height 9
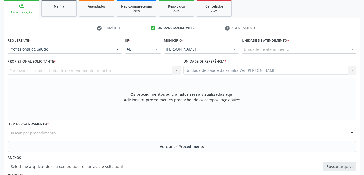
scroll to position [86, 0]
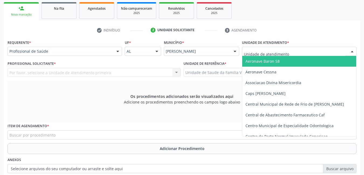
click at [274, 48] on div at bounding box center [299, 51] width 114 height 9
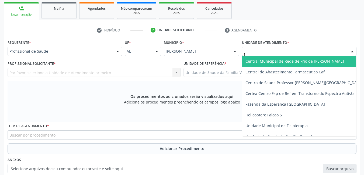
type input "fl"
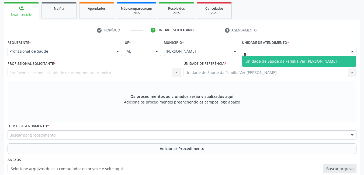
click at [252, 62] on span "Unidade de Saude da Familia Ver [PERSON_NAME]" at bounding box center [290, 61] width 91 height 5
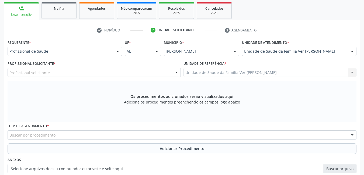
click at [144, 72] on div "Profissional solicitante" at bounding box center [94, 72] width 173 height 9
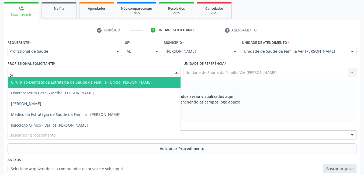
type input "bri"
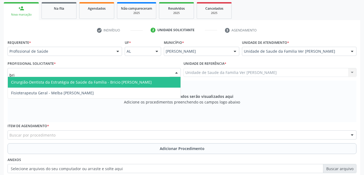
click at [134, 82] on span "Cirurgião-Dentista da Estratégia de Saúde da Família - Bricio [PERSON_NAME]" at bounding box center [81, 82] width 140 height 5
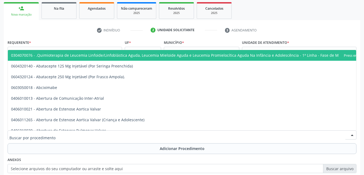
click at [99, 135] on div at bounding box center [182, 135] width 349 height 9
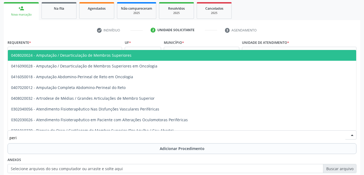
type input "perio"
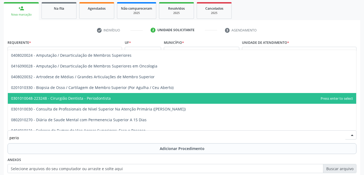
click at [103, 98] on span "0301010048-223248 - Cirurgião Dentista - Periodontista" at bounding box center [61, 98] width 100 height 5
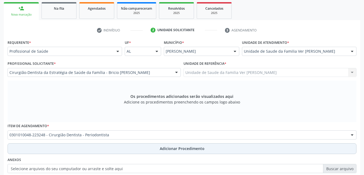
click at [90, 148] on button "Adicionar Procedimento" at bounding box center [182, 148] width 349 height 11
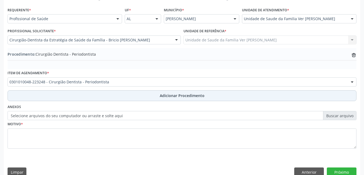
scroll to position [128, 0]
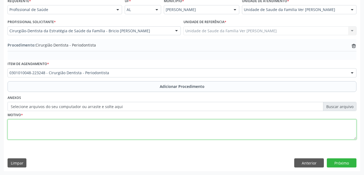
click at [88, 127] on textarea at bounding box center [182, 130] width 349 height 20
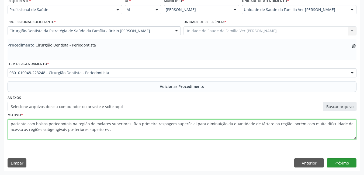
type textarea "paciente com bolsas periodontais na região de molares superiores. fiz a primeir…"
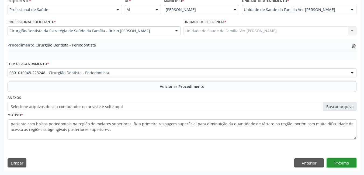
click at [337, 161] on button "Próximo" at bounding box center [341, 163] width 30 height 9
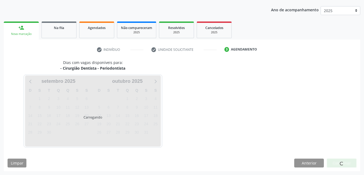
scroll to position [82, 0]
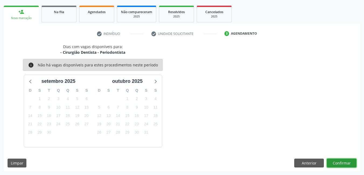
click at [340, 163] on button "Confirmar" at bounding box center [341, 163] width 30 height 9
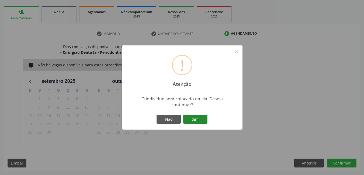
click at [198, 121] on button "Sim" at bounding box center [195, 119] width 24 height 9
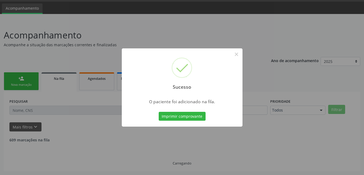
scroll to position [10, 0]
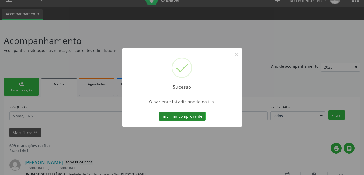
click at [187, 117] on button "Imprimir comprovante" at bounding box center [182, 116] width 47 height 9
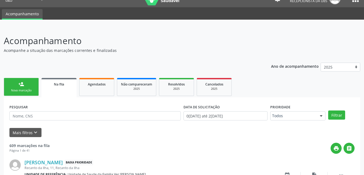
click at [25, 90] on div "Nova marcação" at bounding box center [21, 91] width 27 height 4
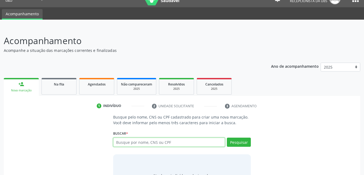
click at [176, 142] on input "text" at bounding box center [169, 142] width 112 height 9
drag, startPoint x: 0, startPoint y: 88, endPoint x: 340, endPoint y: 139, distance: 343.8
click at [342, 140] on div "Busque pelo nome, CNS ou CPF cadastrado para criar uma nova marcação. Você deve…" at bounding box center [182, 155] width 349 height 83
click at [201, 138] on input "text" at bounding box center [169, 142] width 112 height 9
type input "704703743301734"
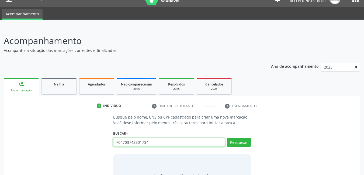
type input "704703743301734"
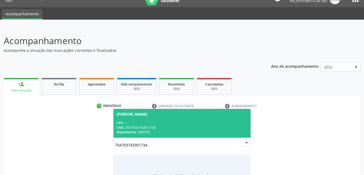
click at [182, 125] on div "CNS: 704 7037 4330 1734" at bounding box center [182, 127] width 131 height 5
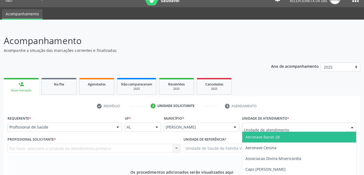
type input "f"
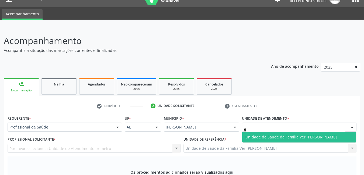
click at [266, 135] on span "Unidade de Saude da Familia Ver [PERSON_NAME]" at bounding box center [290, 137] width 91 height 5
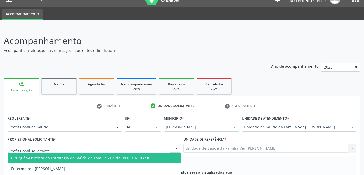
click at [154, 144] on div at bounding box center [94, 148] width 173 height 9
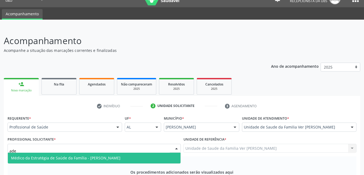
click at [154, 153] on span "Médico da Estratégia de Saúde da Família - [PERSON_NAME]" at bounding box center [94, 158] width 173 height 11
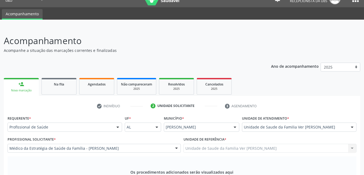
click at [323, 157] on div "Os procedimentos adicionados serão visualizados aqui Adicione os procedimentos …" at bounding box center [182, 177] width 349 height 41
click at [291, 157] on div "Os procedimentos adicionados serão visualizados aqui Adicione os procedimentos …" at bounding box center [182, 177] width 349 height 41
type input "articulação"
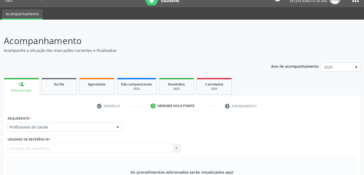
drag, startPoint x: 17, startPoint y: 45, endPoint x: 37, endPoint y: 46, distance: 19.7
click at [17, 89] on div "Nova marcação" at bounding box center [21, 91] width 27 height 4
click at [33, 78] on link "person_add Nova marcação" at bounding box center [21, 87] width 35 height 18
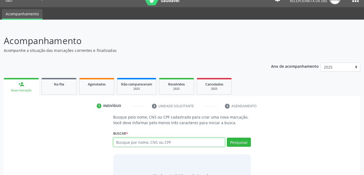
click at [176, 138] on input "text" at bounding box center [169, 142] width 112 height 9
type input "[PERSON_NAME]"
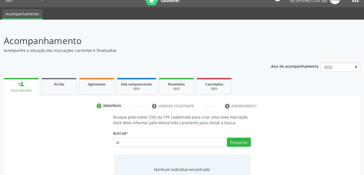
type input "a"
type input "[PERSON_NAME]"
type input "a"
type input "s"
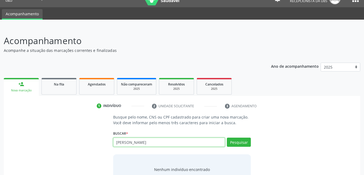
type input "[PERSON_NAME]"
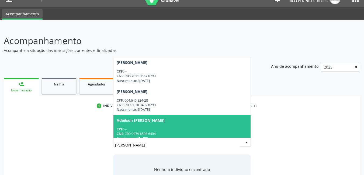
click at [58, 114] on div "Busque pelo nome, CNS ou CPF cadastrado para criar uma nova marcação. Você deve…" at bounding box center [182, 155] width 349 height 83
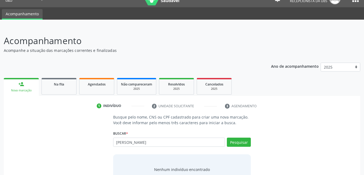
click at [139, 129] on div "Buscar * souza Busque por nome, CNS ou CPF [PERSON_NAME] CPF: -- CNS: 708 7011 …" at bounding box center [182, 139] width 138 height 21
click at [140, 138] on input "[PERSON_NAME]" at bounding box center [169, 142] width 112 height 9
type input "s"
click at [101, 78] on link "Agendados" at bounding box center [96, 86] width 35 height 17
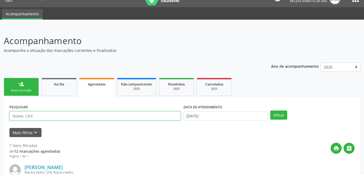
click at [69, 111] on input "text" at bounding box center [94, 115] width 171 height 9
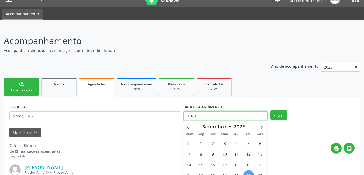
click at [228, 111] on input "[DATE]" at bounding box center [225, 115] width 84 height 9
click at [190, 121] on span at bounding box center [187, 125] width 9 height 9
click at [189, 126] on icon at bounding box center [188, 128] width 4 height 4
select select "6"
click at [213, 138] on span "1" at bounding box center [213, 143] width 10 height 10
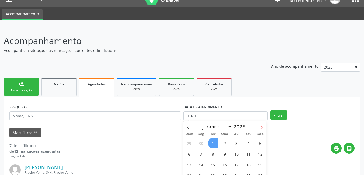
click at [261, 126] on icon at bounding box center [261, 128] width 4 height 4
click at [262, 126] on icon at bounding box center [261, 128] width 4 height 4
click at [262, 126] on icon at bounding box center [262, 127] width 2 height 3
click at [189, 126] on icon at bounding box center [188, 128] width 4 height 4
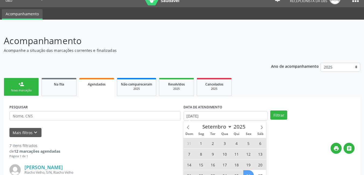
click at [249, 170] on span "26" at bounding box center [248, 175] width 10 height 10
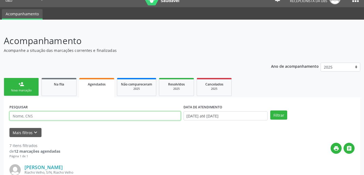
click at [108, 111] on input "text" at bounding box center [94, 115] width 171 height 9
click at [270, 111] on button "Filtrar" at bounding box center [278, 115] width 17 height 9
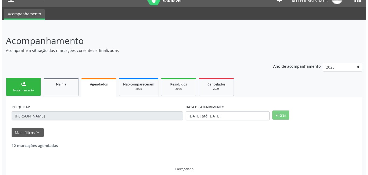
scroll to position [0, 0]
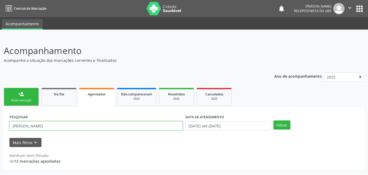
click at [99, 129] on input "[PERSON_NAME]" at bounding box center [95, 125] width 173 height 9
type input "a"
